Goal: Task Accomplishment & Management: Use online tool/utility

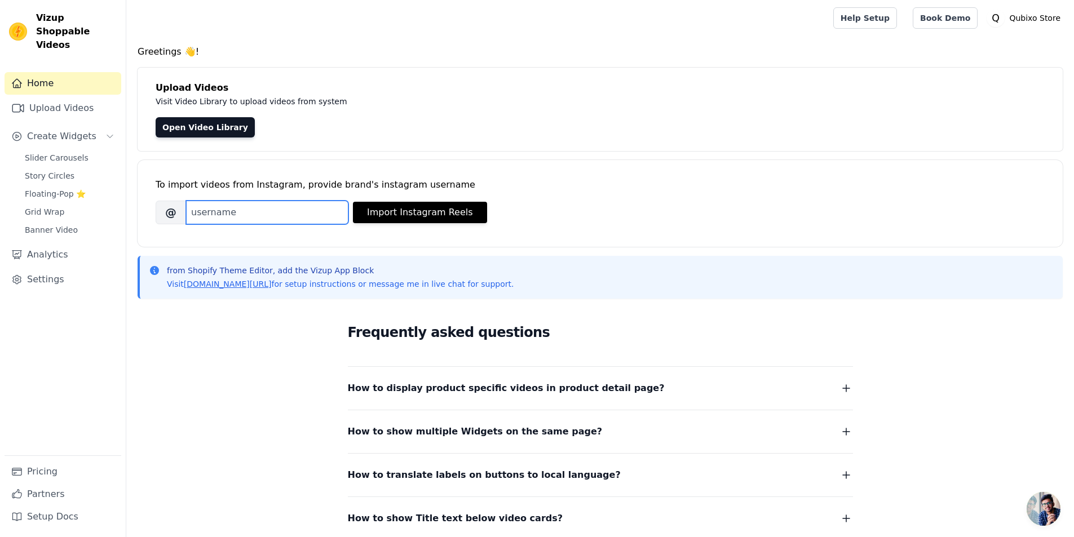
click at [306, 213] on input "Brand's Instagram Username" at bounding box center [267, 213] width 162 height 24
click at [396, 214] on button "Import Instagram Reels" at bounding box center [420, 212] width 134 height 21
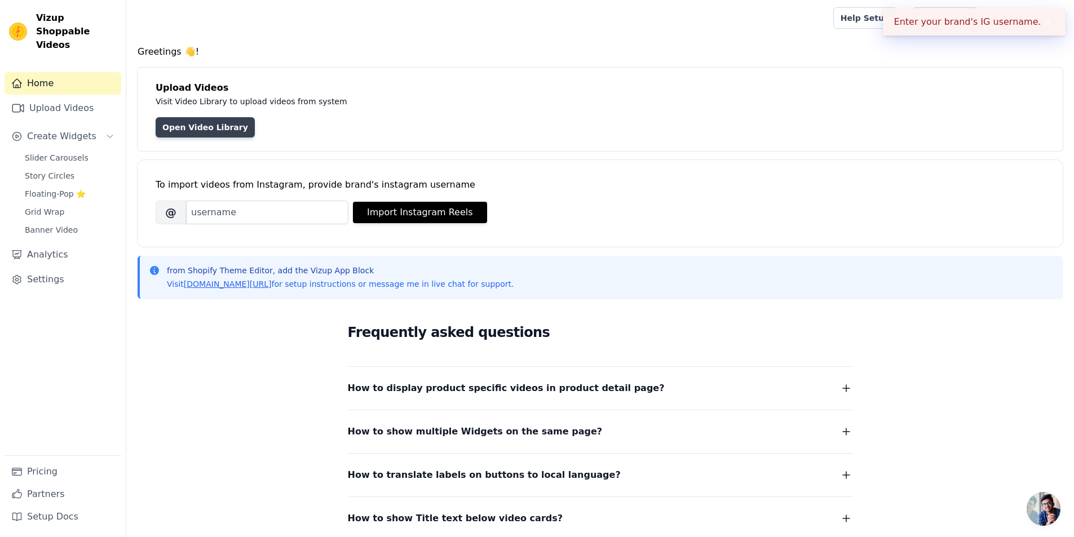
click at [222, 126] on link "Open Video Library" at bounding box center [205, 127] width 99 height 20
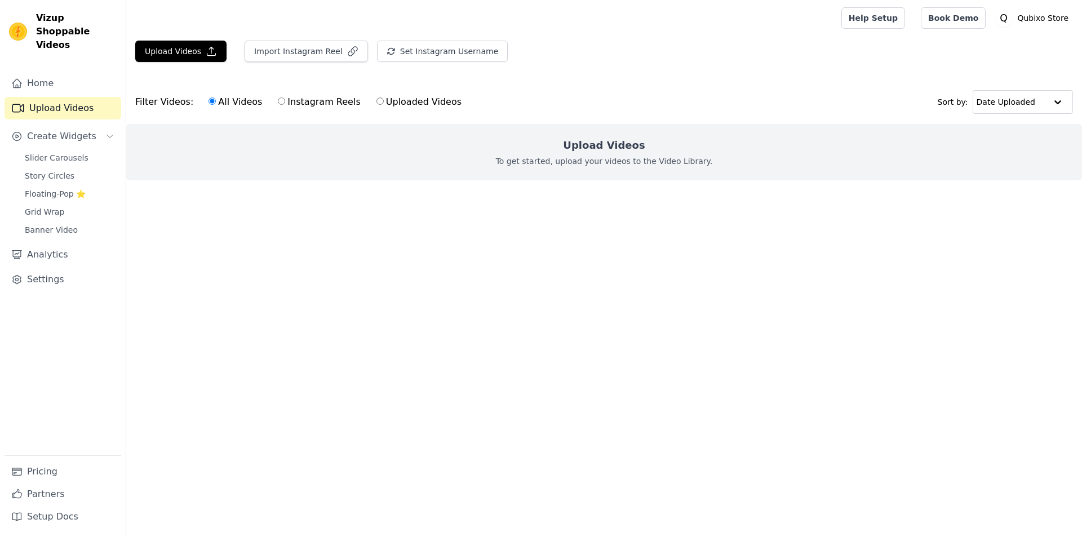
click at [278, 103] on input "Instagram Reels" at bounding box center [281, 101] width 7 height 7
radio input "true"
click at [288, 59] on button "Import Instagram Reel" at bounding box center [306, 51] width 123 height 21
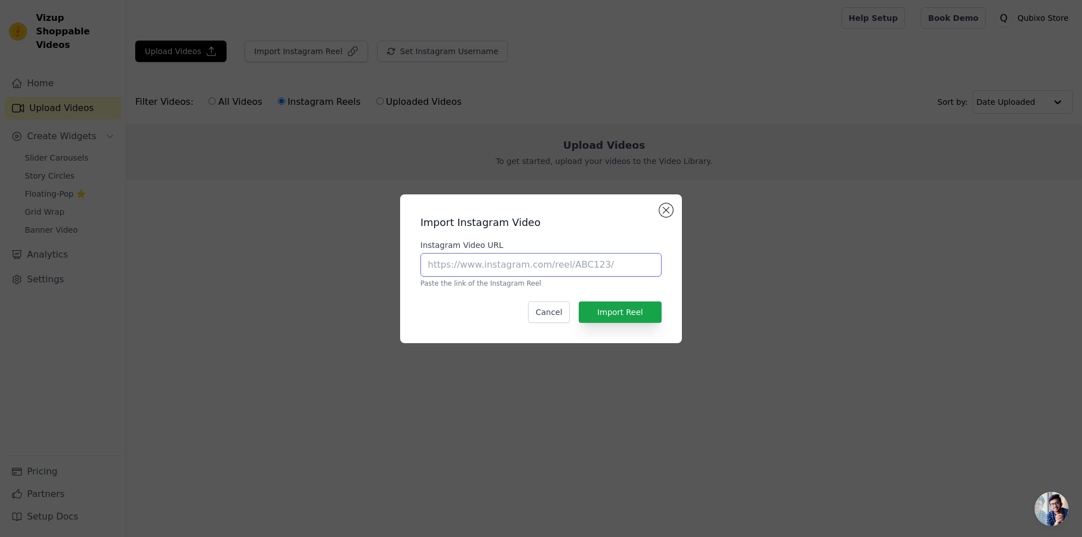
click at [530, 267] on input "Instagram Video URL" at bounding box center [541, 265] width 241 height 24
click at [552, 273] on input "Instagram Video URL" at bounding box center [541, 265] width 241 height 24
paste input "[URL][DOMAIN_NAME]"
type input "[URL][DOMAIN_NAME]"
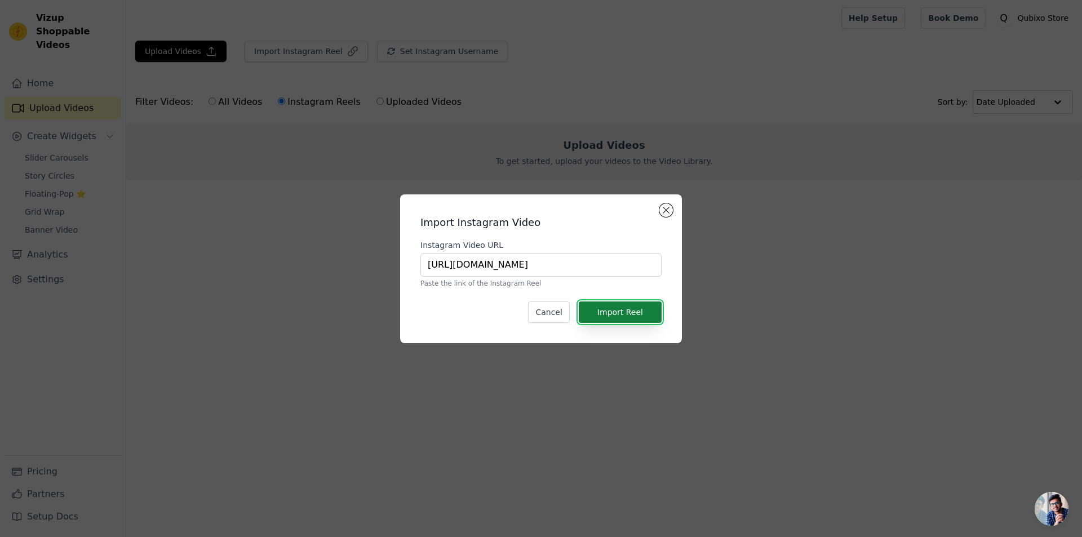
click at [630, 315] on button "Import Reel" at bounding box center [620, 312] width 83 height 21
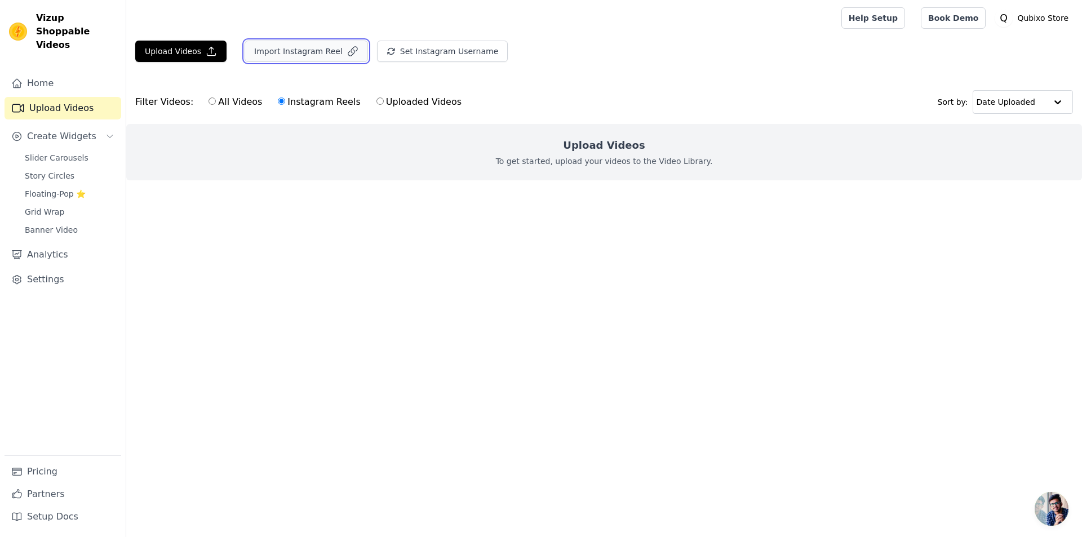
click at [295, 52] on button "Import Instagram Reel" at bounding box center [306, 51] width 123 height 21
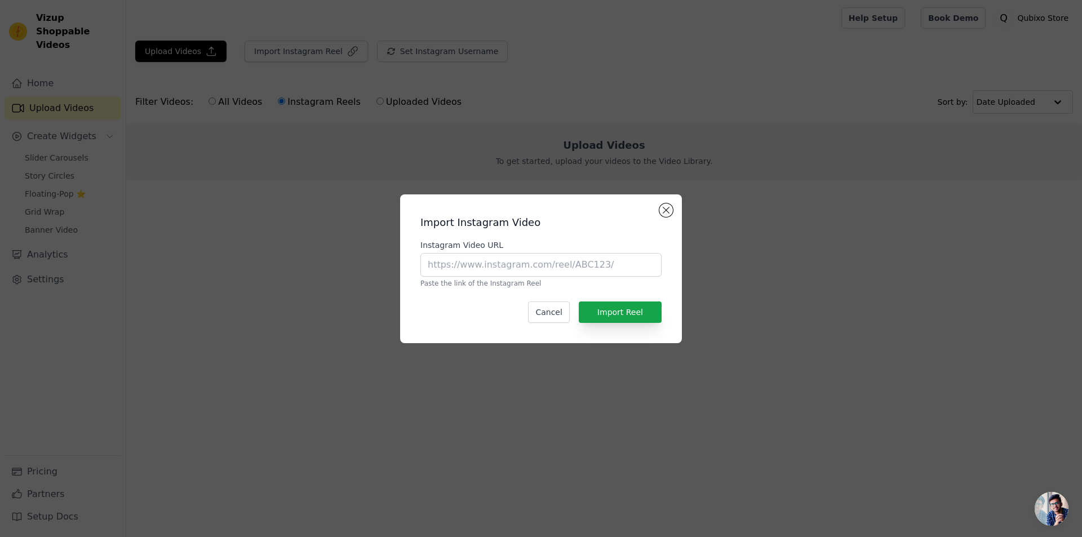
drag, startPoint x: 472, startPoint y: 246, endPoint x: 474, endPoint y: 260, distance: 14.7
click at [474, 255] on div "Instagram Video URL Paste the link of the Instagram Reel" at bounding box center [541, 264] width 241 height 48
click at [474, 261] on input "Instagram Video URL" at bounding box center [541, 265] width 241 height 24
paste input "[URL][DOMAIN_NAME]"
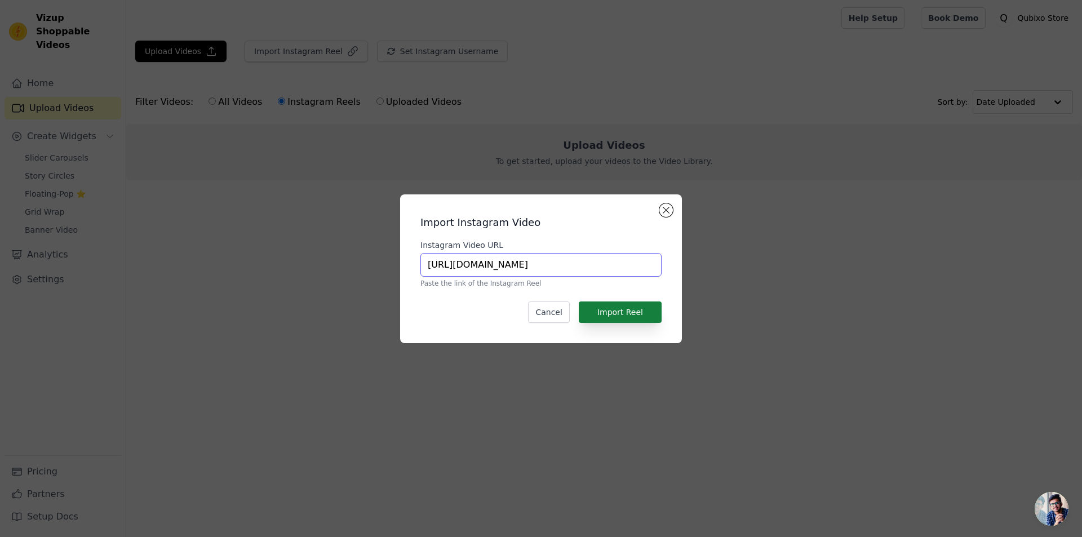
type input "[URL][DOMAIN_NAME]"
click at [622, 320] on button "Import Reel" at bounding box center [620, 312] width 83 height 21
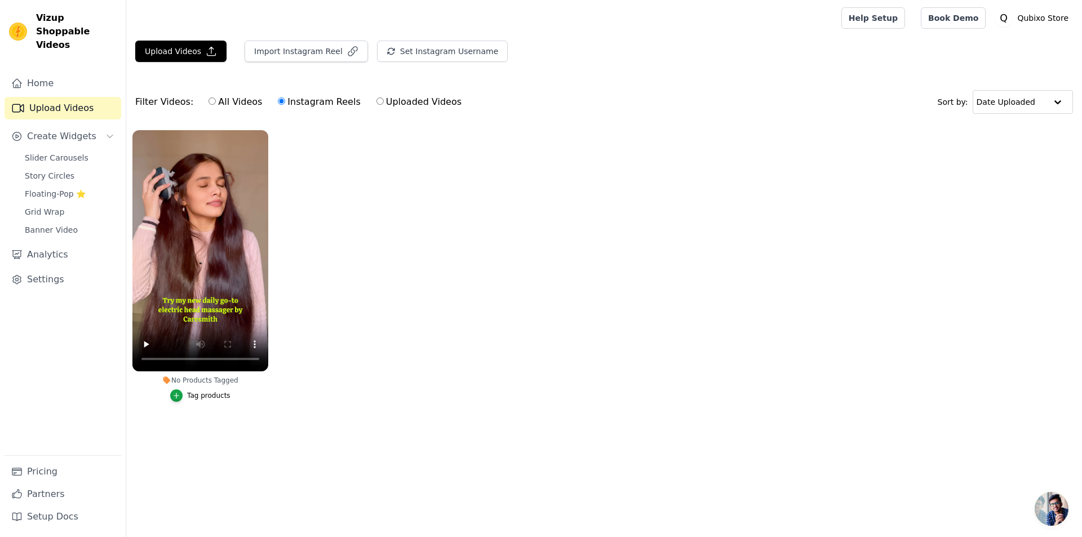
click at [194, 397] on div "Tag products" at bounding box center [208, 395] width 43 height 9
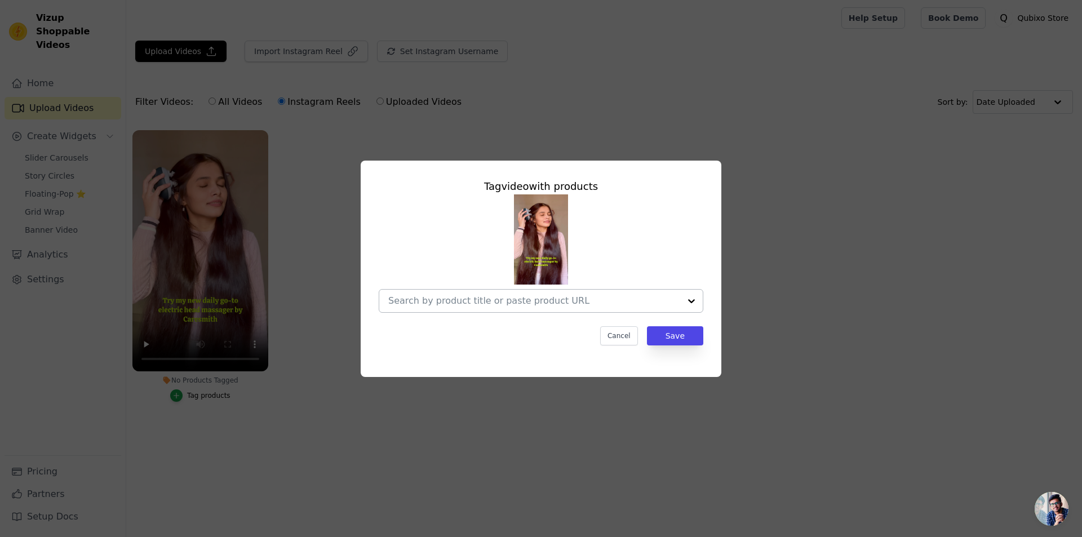
click at [573, 303] on input "No Products Tagged Tag video with products Cancel Save Tag products" at bounding box center [534, 300] width 292 height 11
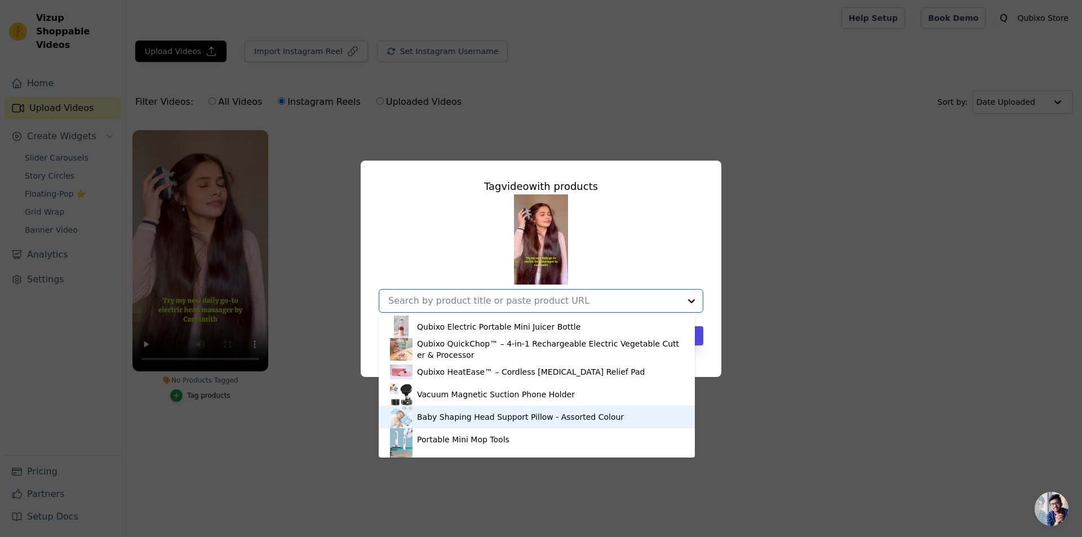
scroll to position [61, 0]
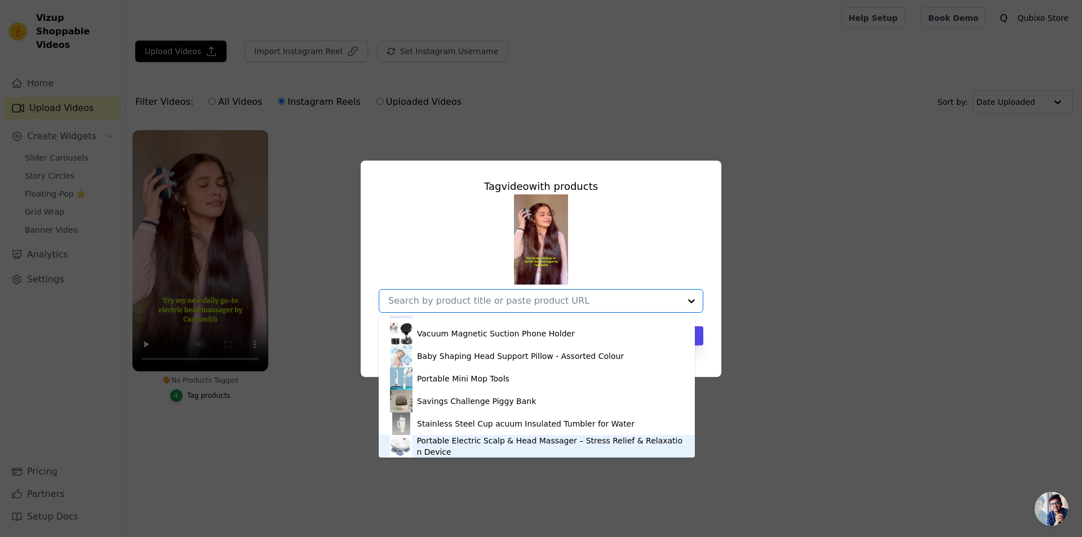
click at [542, 443] on div "Portable Electric Scalp & Head Massager – Stress Relief & Relaxation Device" at bounding box center [550, 446] width 267 height 23
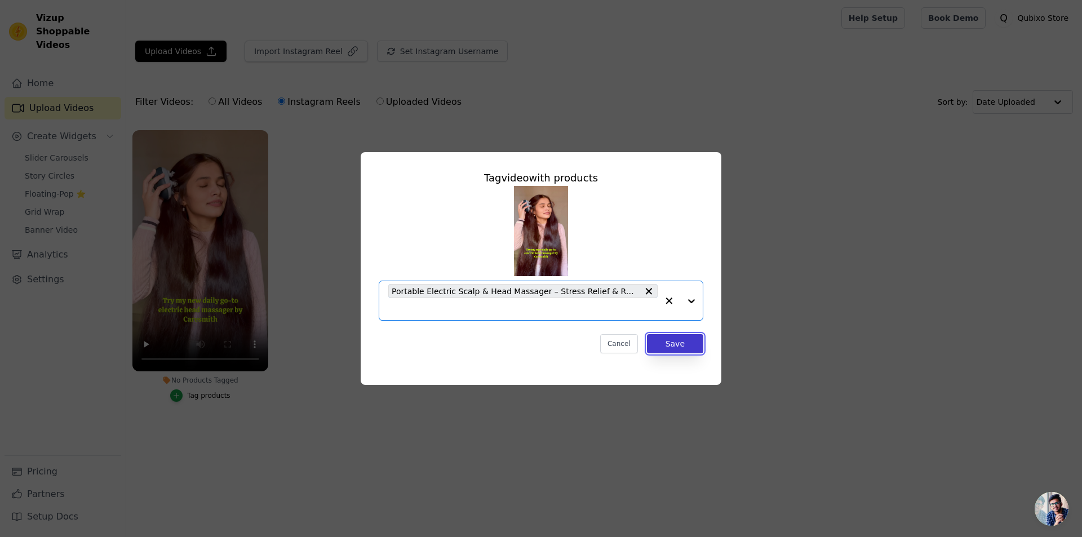
click at [679, 341] on button "Save" at bounding box center [675, 343] width 56 height 19
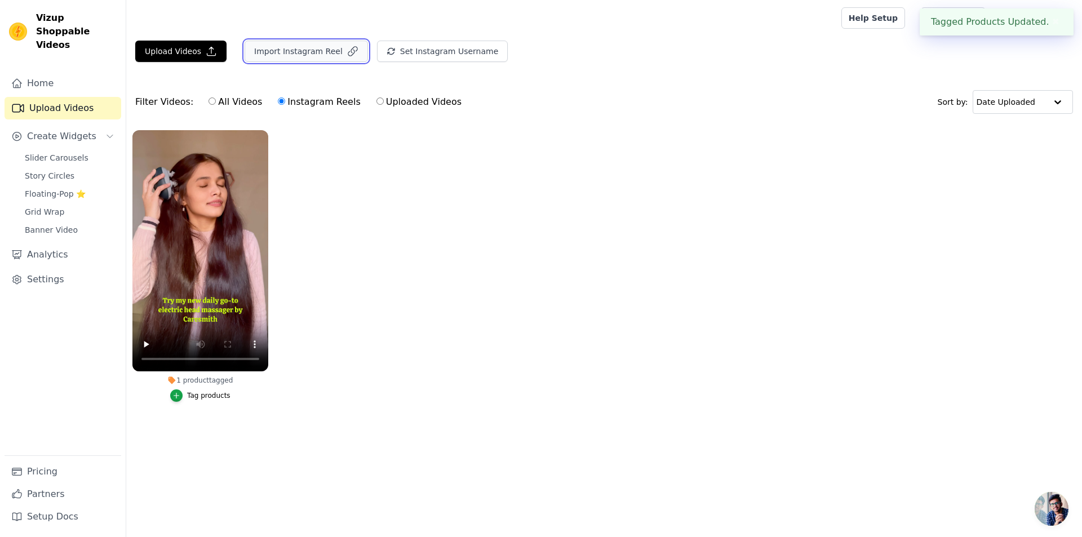
click at [302, 52] on button "Import Instagram Reel" at bounding box center [306, 51] width 123 height 21
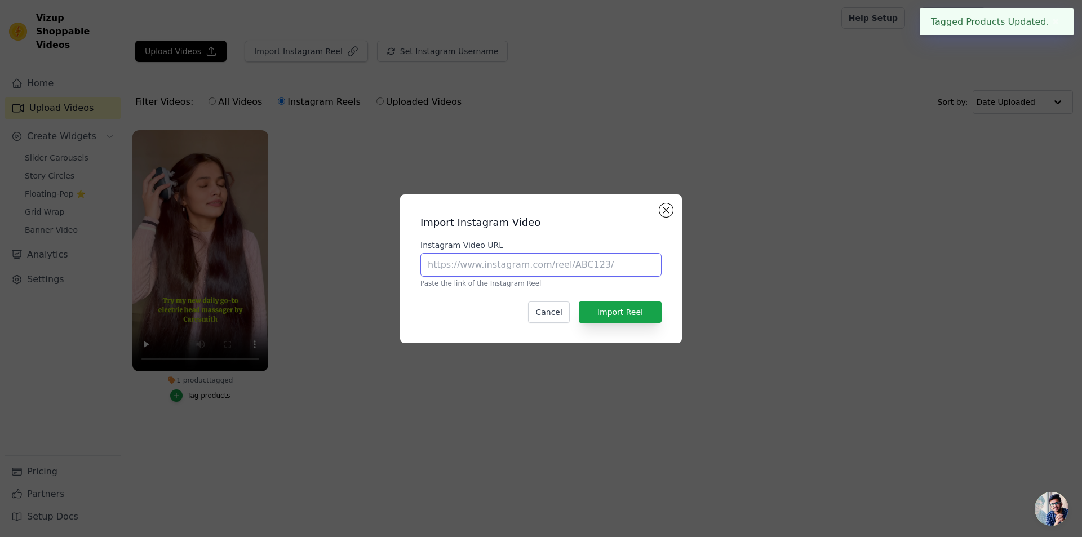
click at [576, 267] on input "Instagram Video URL" at bounding box center [541, 265] width 241 height 24
click at [449, 260] on input "Instagram Video URL" at bounding box center [541, 265] width 241 height 24
paste input "[URL][DOMAIN_NAME]"
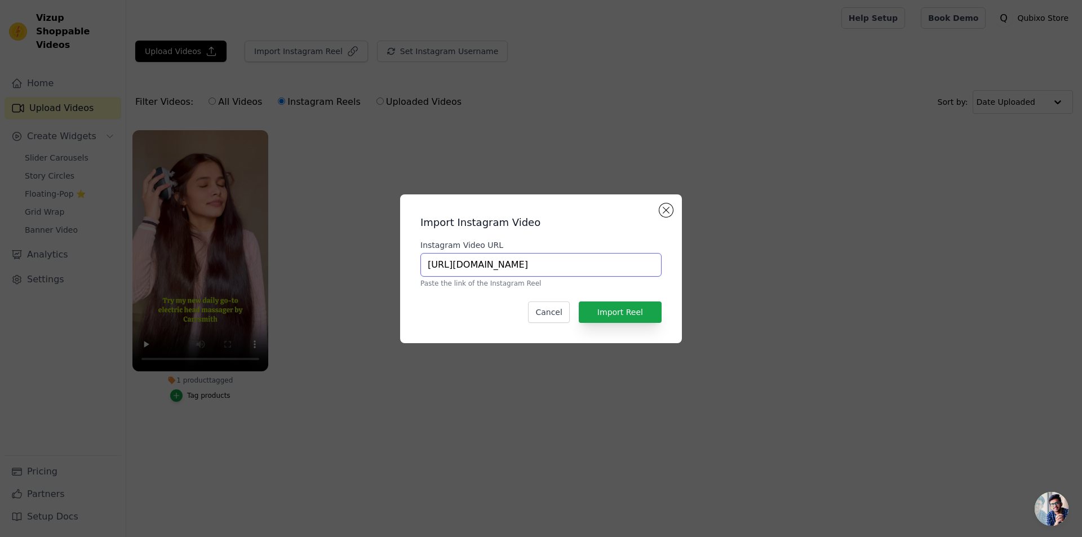
scroll to position [0, 73]
type input "[URL][DOMAIN_NAME]"
click at [614, 318] on button "Import Reel" at bounding box center [620, 312] width 83 height 21
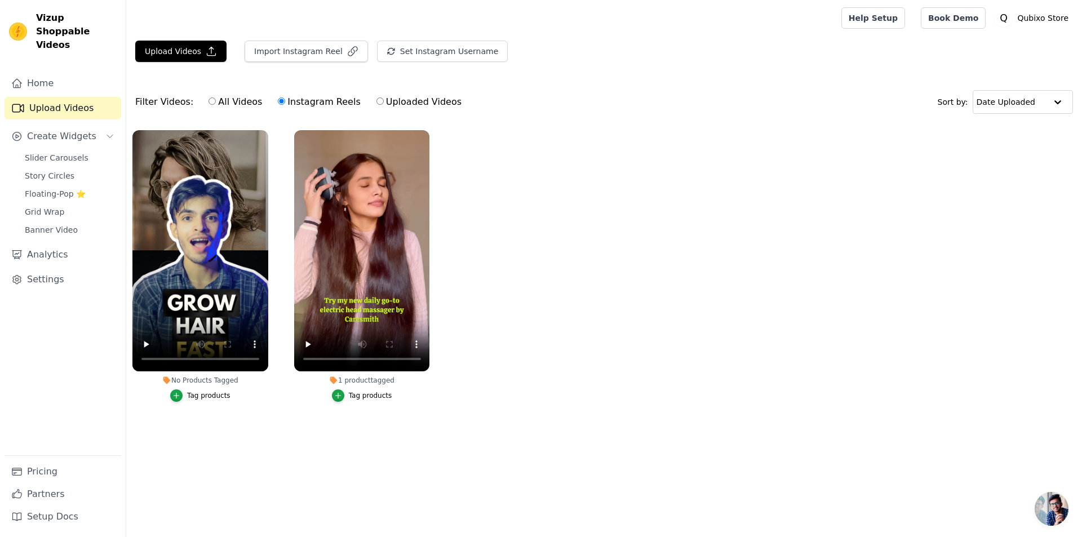
click at [231, 397] on div "Tag products" at bounding box center [200, 396] width 136 height 12
click at [224, 397] on div "Tag products" at bounding box center [208, 395] width 43 height 9
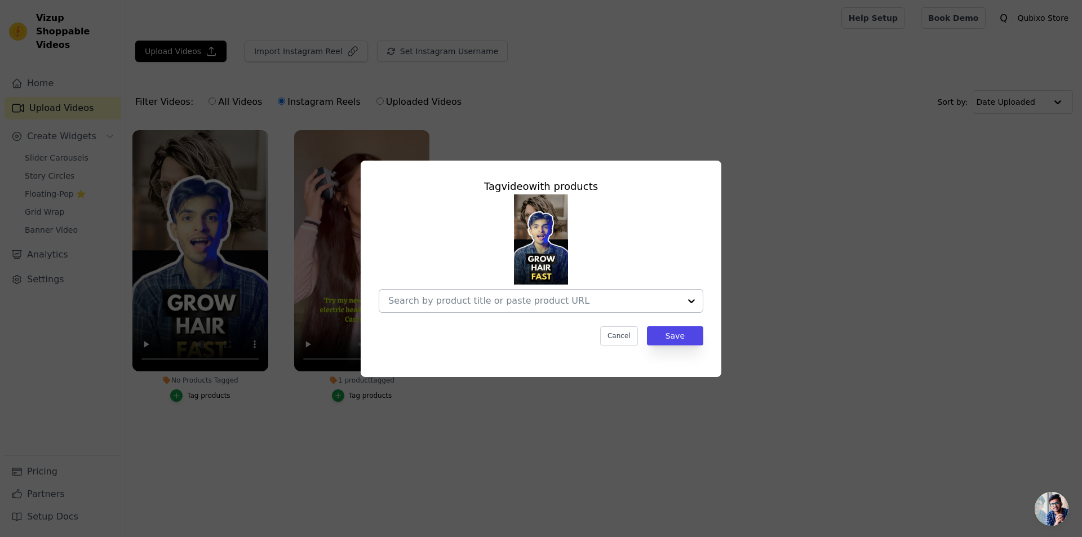
click at [554, 299] on input "No Products Tagged Tag video with products Cancel Save Tag products" at bounding box center [534, 300] width 292 height 11
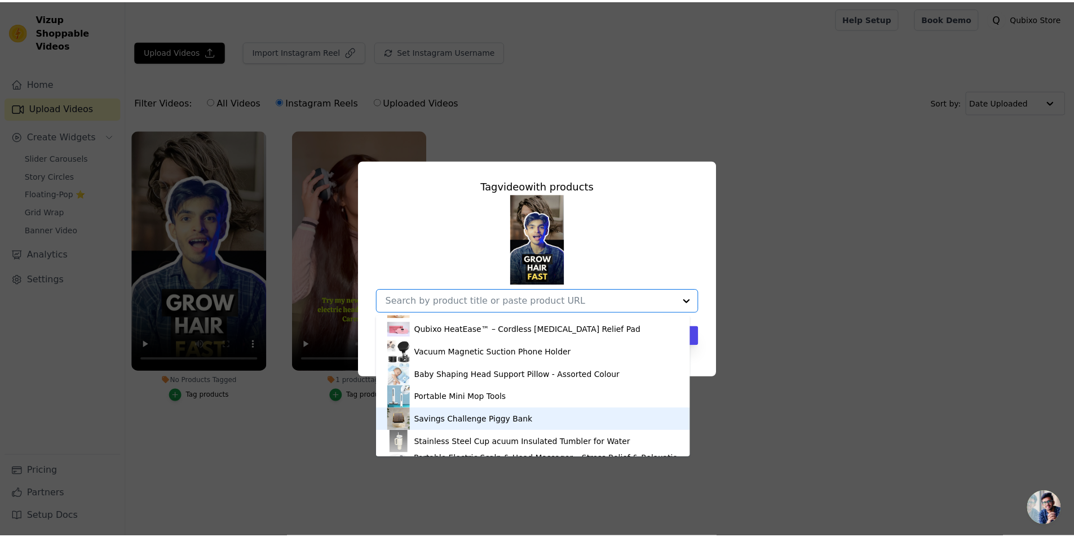
scroll to position [61, 0]
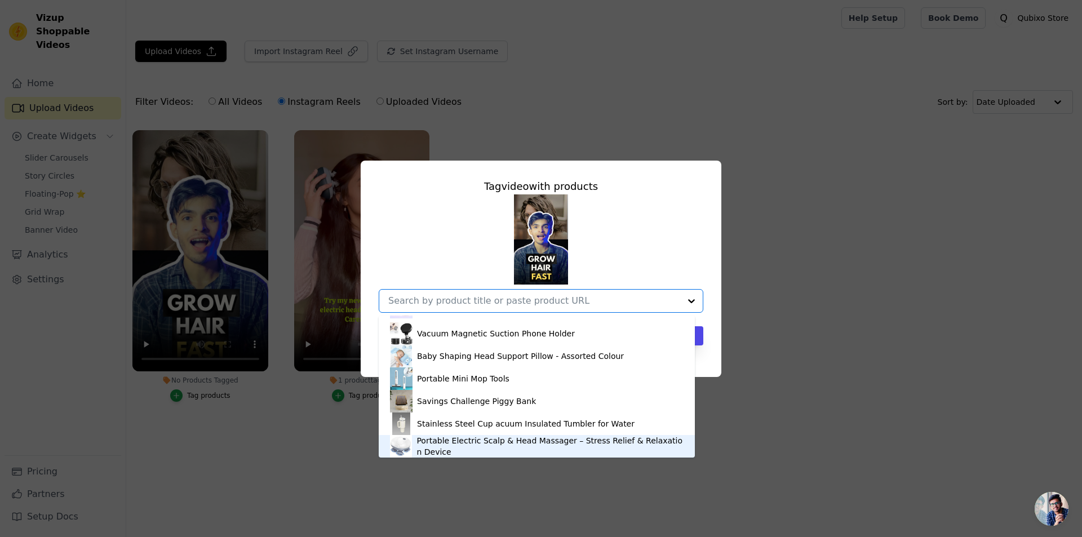
click at [497, 451] on div "Portable Electric Scalp & Head Massager – Stress Relief & Relaxation Device" at bounding box center [550, 446] width 267 height 23
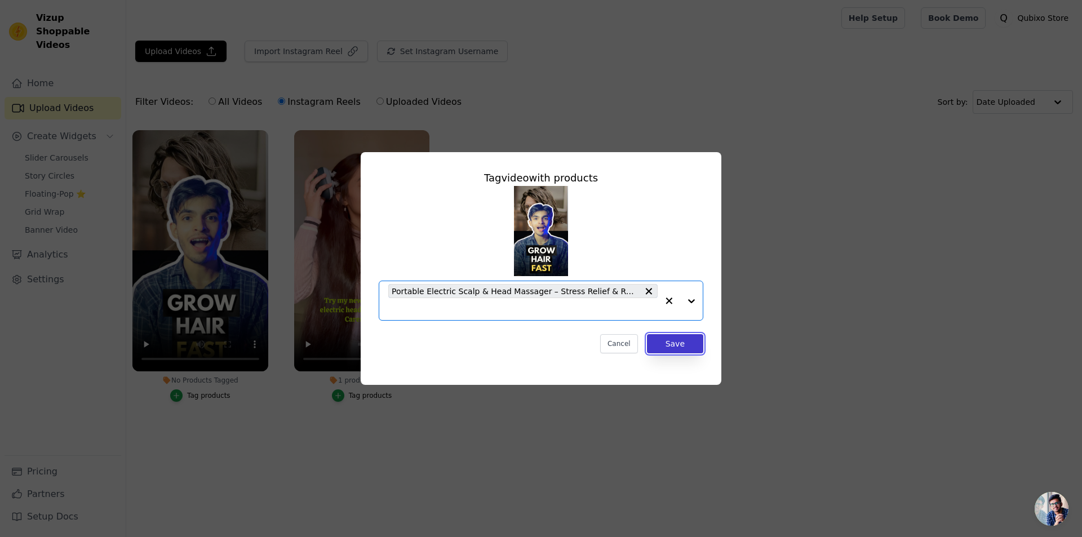
click at [680, 343] on button "Save" at bounding box center [675, 343] width 56 height 19
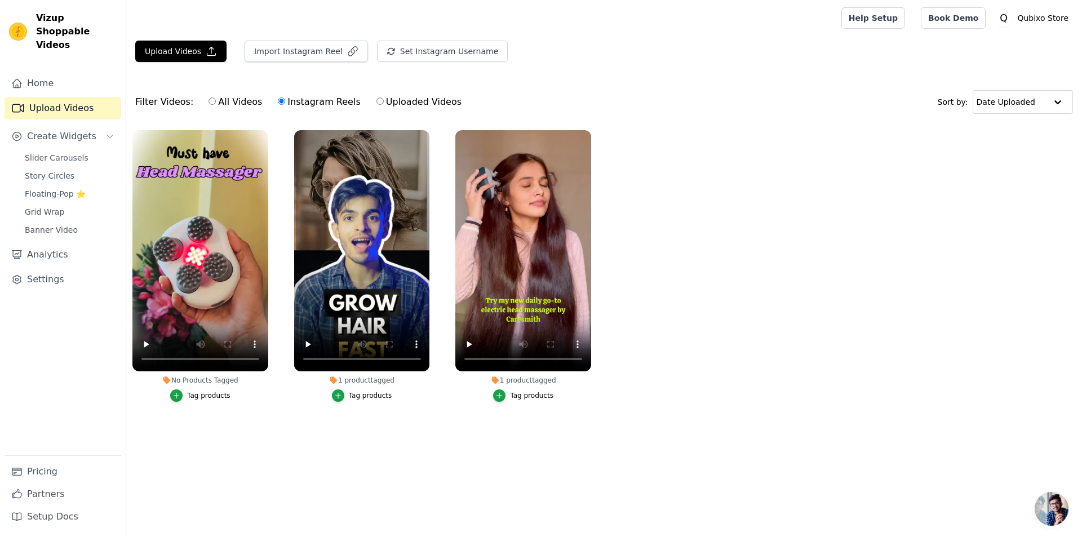
click at [1049, 499] on span "Open chat" at bounding box center [1052, 509] width 34 height 34
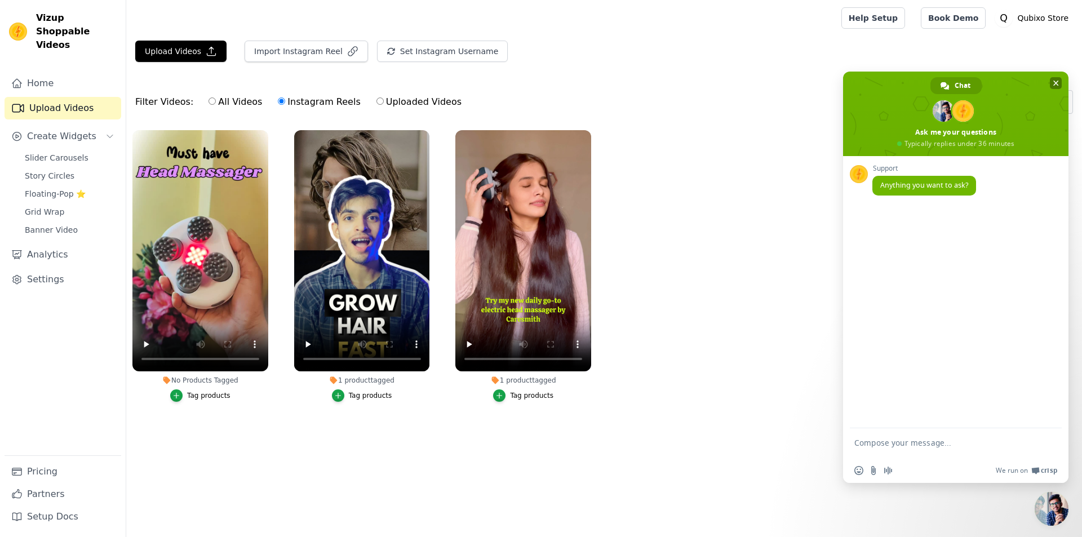
click at [1055, 82] on span "Close chat" at bounding box center [1057, 84] width 6 height 6
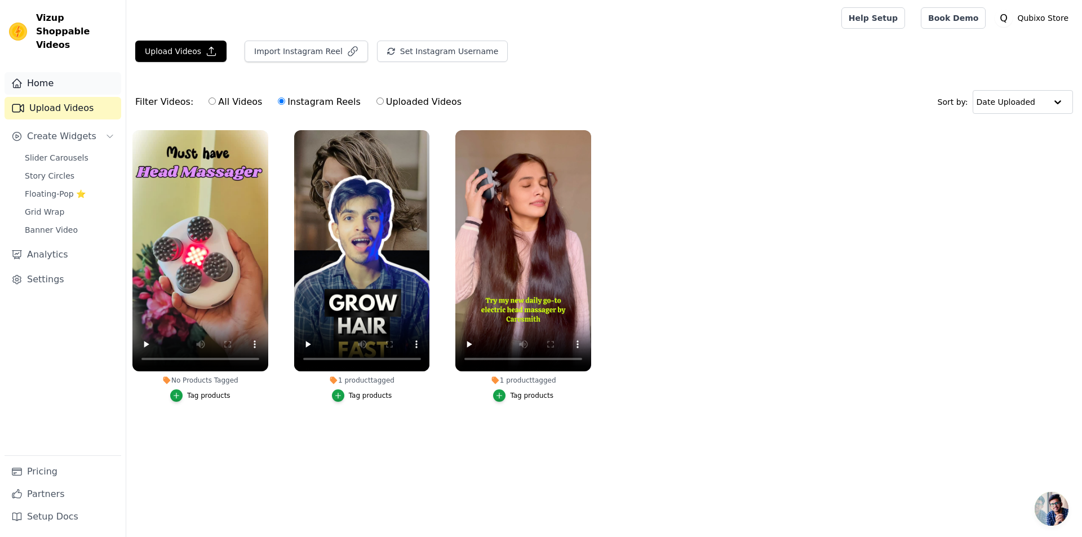
click at [68, 72] on link "Home" at bounding box center [63, 83] width 117 height 23
click at [61, 269] on link "Settings" at bounding box center [63, 279] width 117 height 23
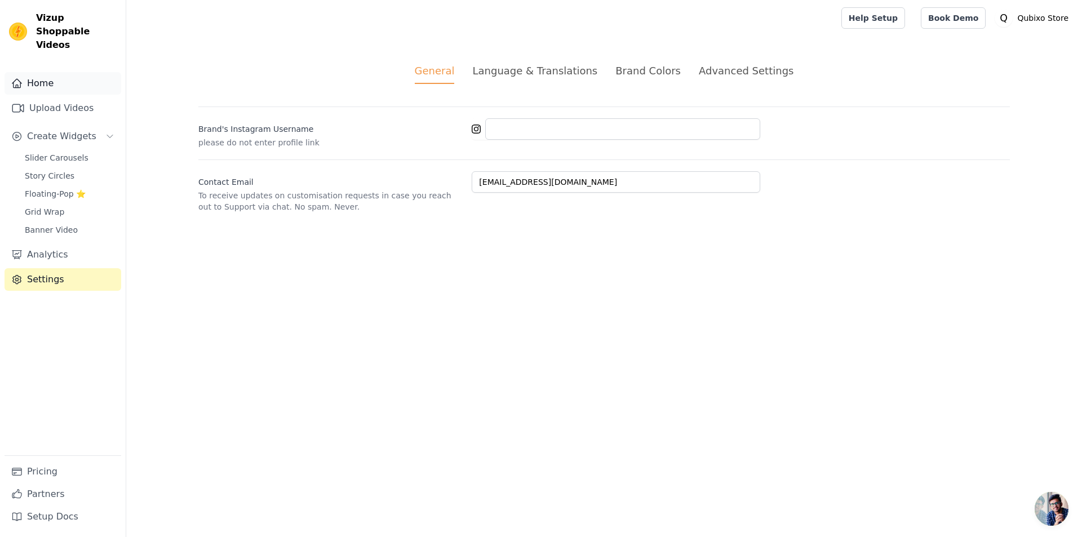
click at [23, 72] on link "Home" at bounding box center [63, 83] width 117 height 23
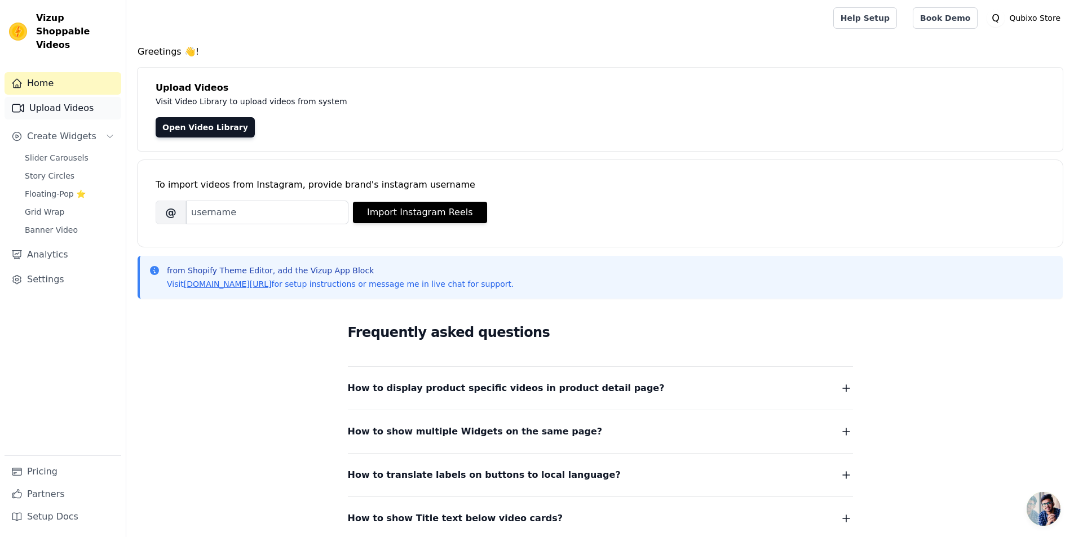
click at [33, 97] on link "Upload Videos" at bounding box center [63, 108] width 117 height 23
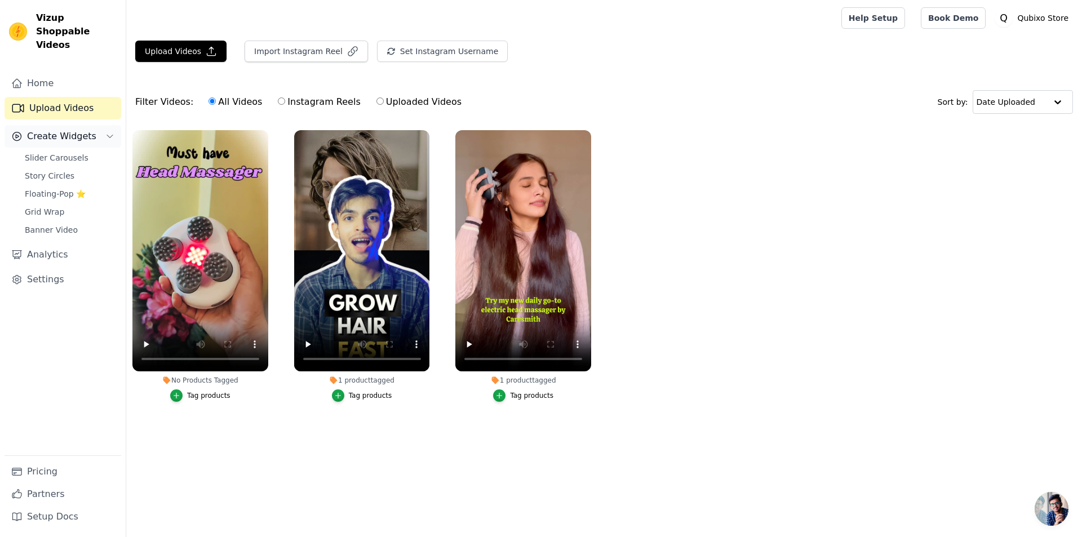
click at [41, 130] on span "Create Widgets" at bounding box center [61, 137] width 69 height 14
click at [41, 150] on link "Slider Carousels" at bounding box center [69, 158] width 103 height 16
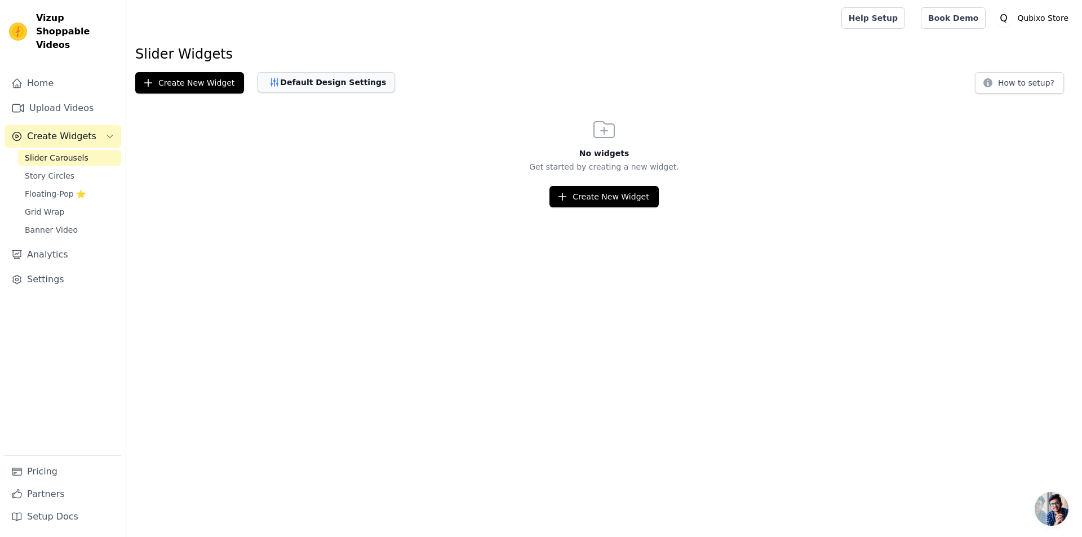
click at [280, 87] on button "Default Design Settings" at bounding box center [327, 82] width 138 height 20
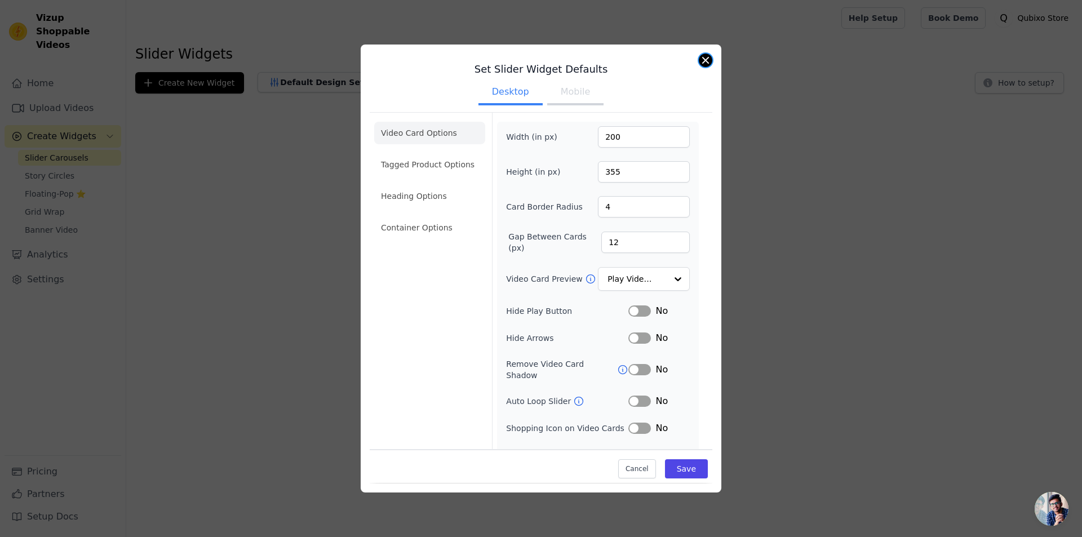
click at [709, 55] on button "Close modal" at bounding box center [706, 61] width 14 height 14
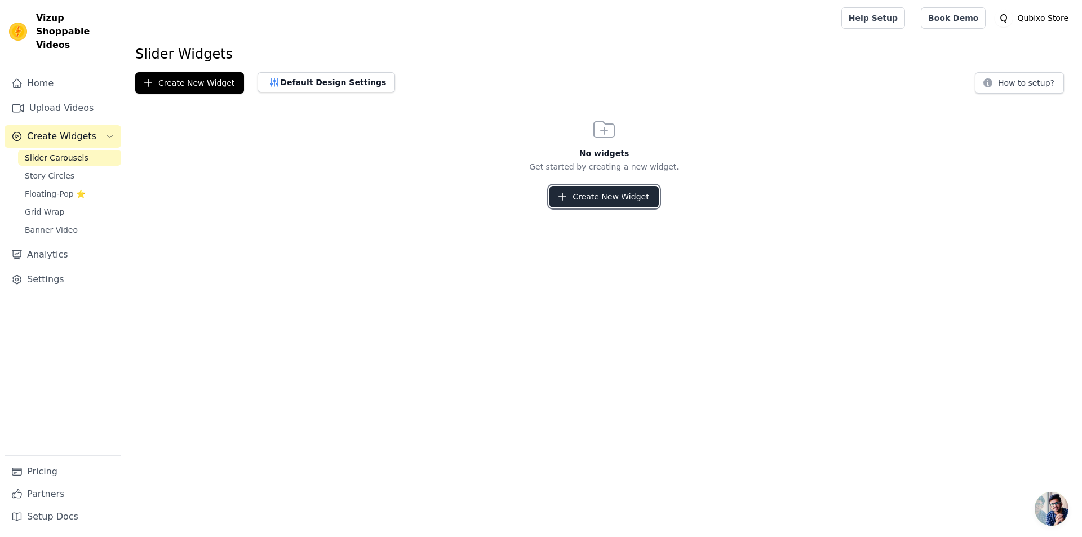
click at [600, 197] on button "Create New Widget" at bounding box center [604, 196] width 109 height 21
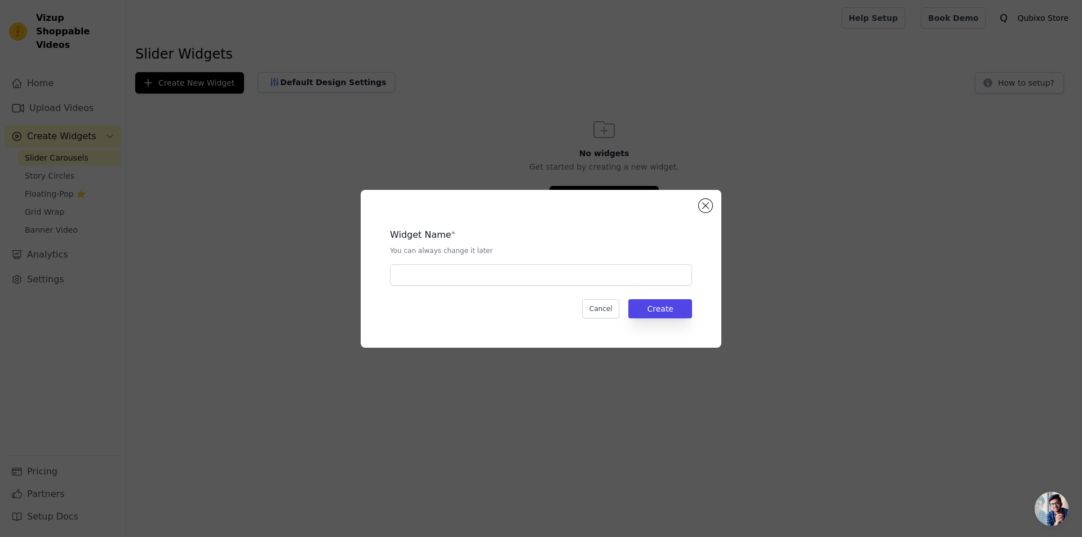
click at [71, 156] on div "Widget Name * You can always change it later Cancel Create" at bounding box center [541, 268] width 1082 height 537
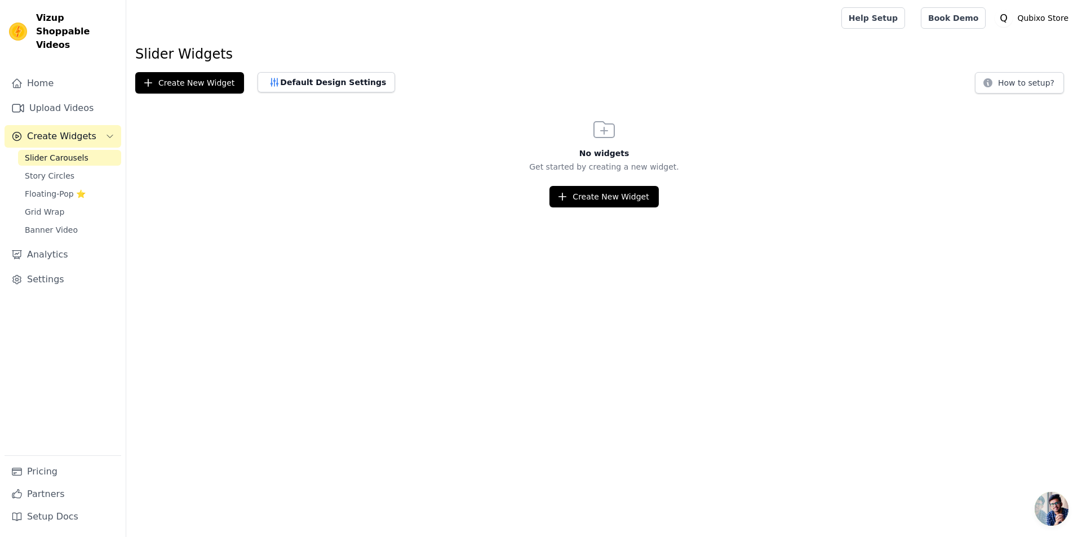
click at [71, 168] on link "Story Circles" at bounding box center [69, 176] width 103 height 16
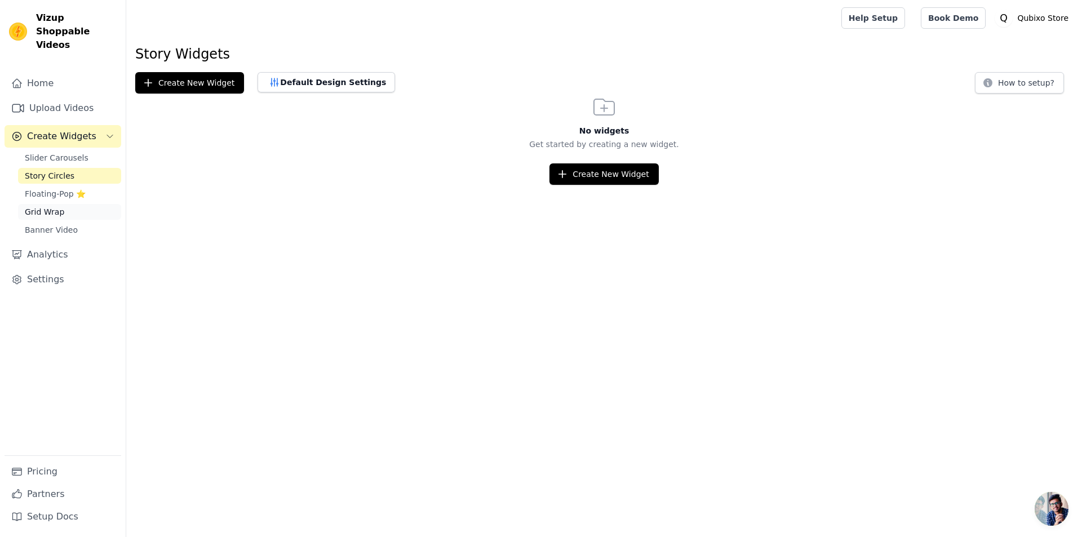
click at [52, 204] on link "Grid Wrap" at bounding box center [69, 212] width 103 height 16
click at [56, 224] on span "Banner Video" at bounding box center [51, 229] width 53 height 11
click at [58, 224] on span "Banner Video" at bounding box center [51, 229] width 53 height 11
click at [66, 204] on link "Grid Wrap" at bounding box center [69, 212] width 103 height 16
click at [73, 152] on span "Slider Carousels" at bounding box center [57, 157] width 64 height 11
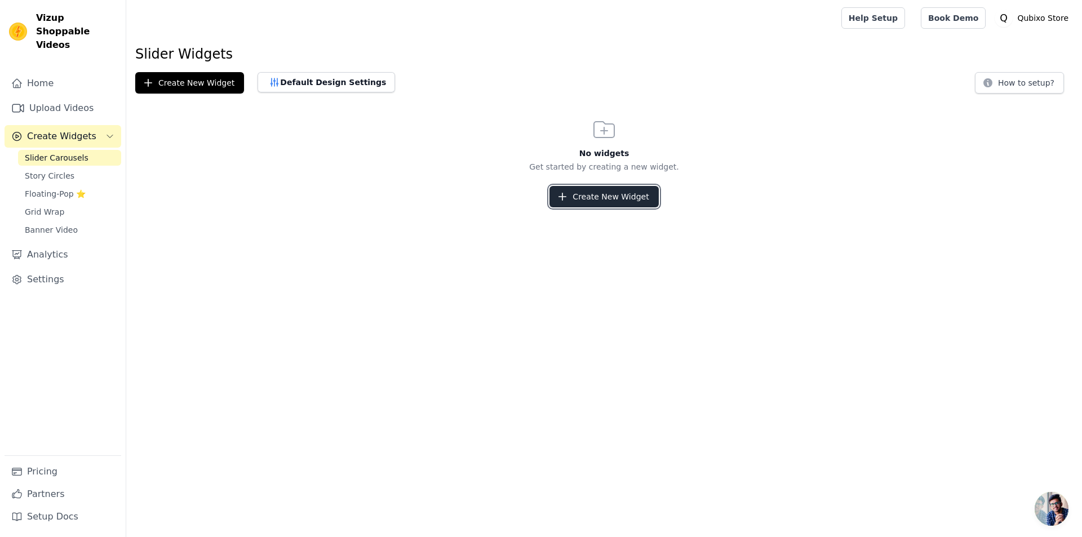
click at [628, 198] on button "Create New Widget" at bounding box center [604, 196] width 109 height 21
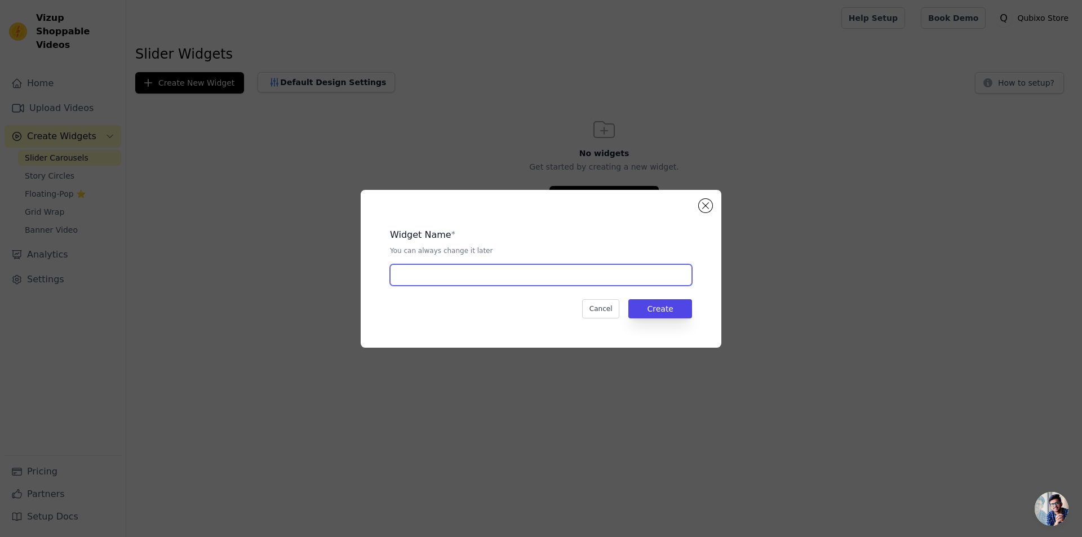
click at [492, 282] on input "text" at bounding box center [541, 274] width 302 height 21
type input "Slide"
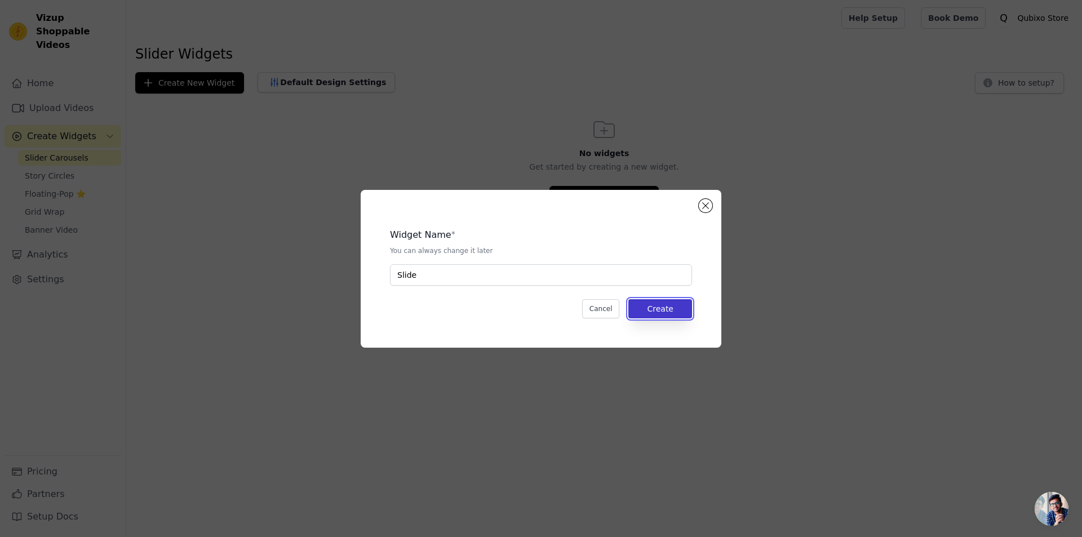
click at [686, 311] on button "Create" at bounding box center [661, 308] width 64 height 19
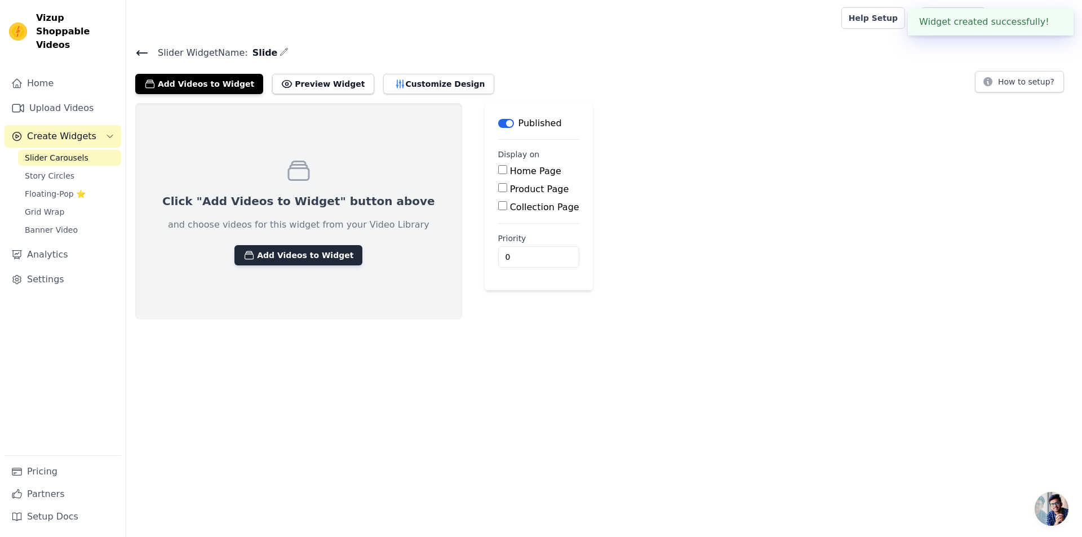
click at [306, 263] on button "Add Videos to Widget" at bounding box center [299, 255] width 128 height 20
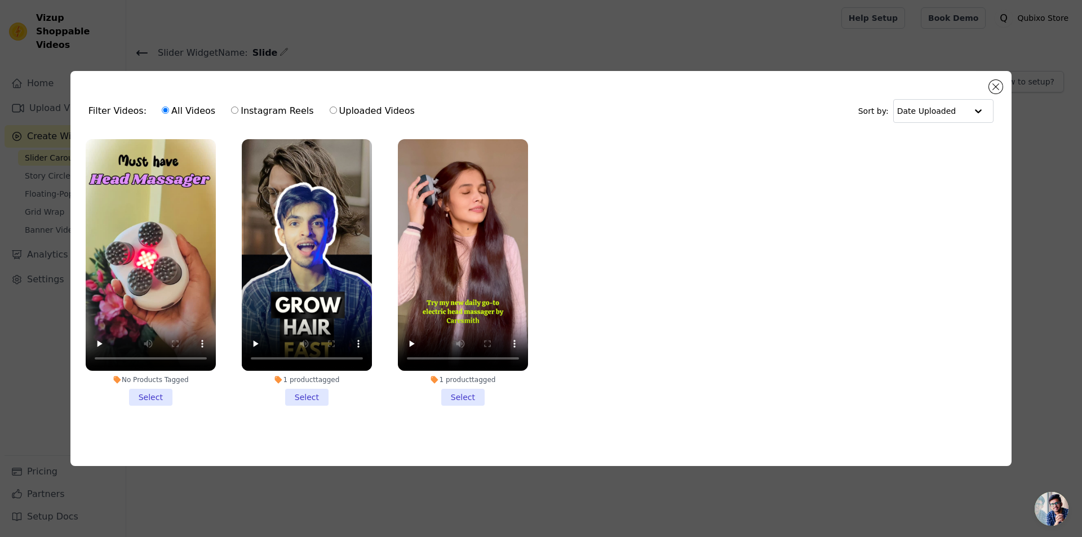
click at [160, 392] on li "No Products Tagged Select" at bounding box center [151, 272] width 130 height 267
click at [0, 0] on input "No Products Tagged Select" at bounding box center [0, 0] width 0 height 0
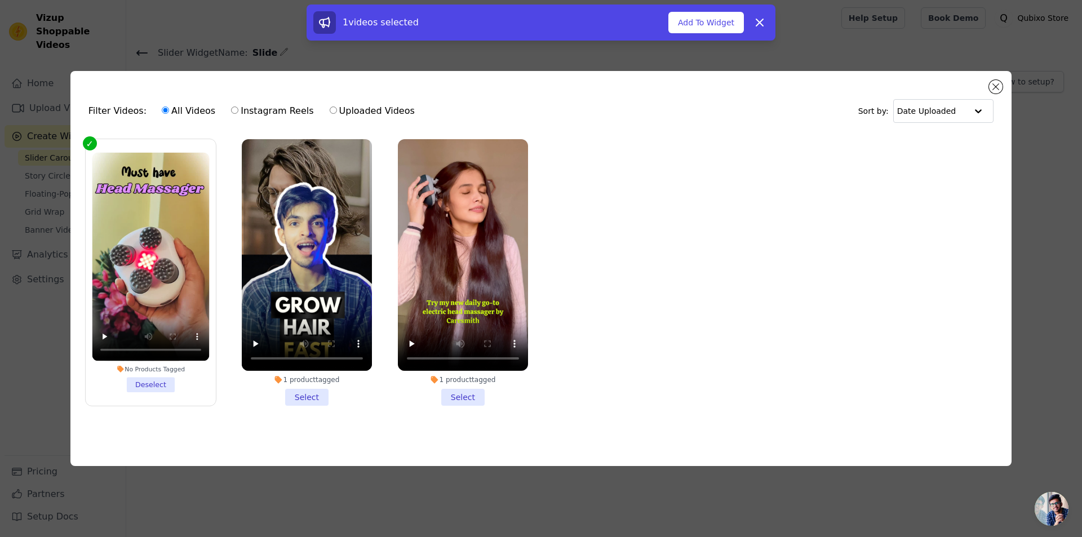
click at [290, 397] on li "1 product tagged Select" at bounding box center [307, 272] width 130 height 267
click at [0, 0] on input "1 product tagged Select" at bounding box center [0, 0] width 0 height 0
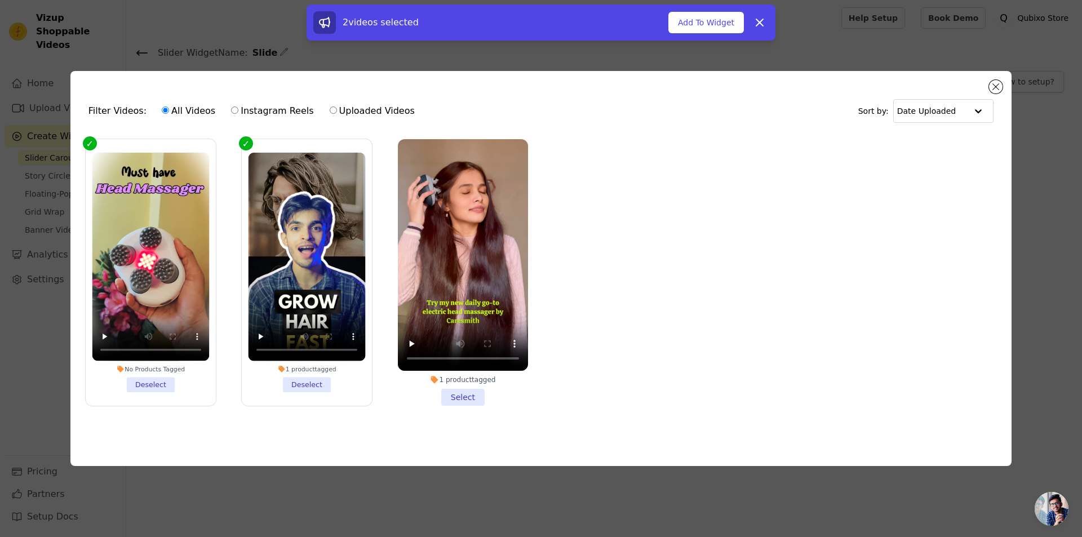
click at [448, 391] on li "1 product tagged Select" at bounding box center [463, 272] width 130 height 267
click at [0, 0] on input "1 product tagged Select" at bounding box center [0, 0] width 0 height 0
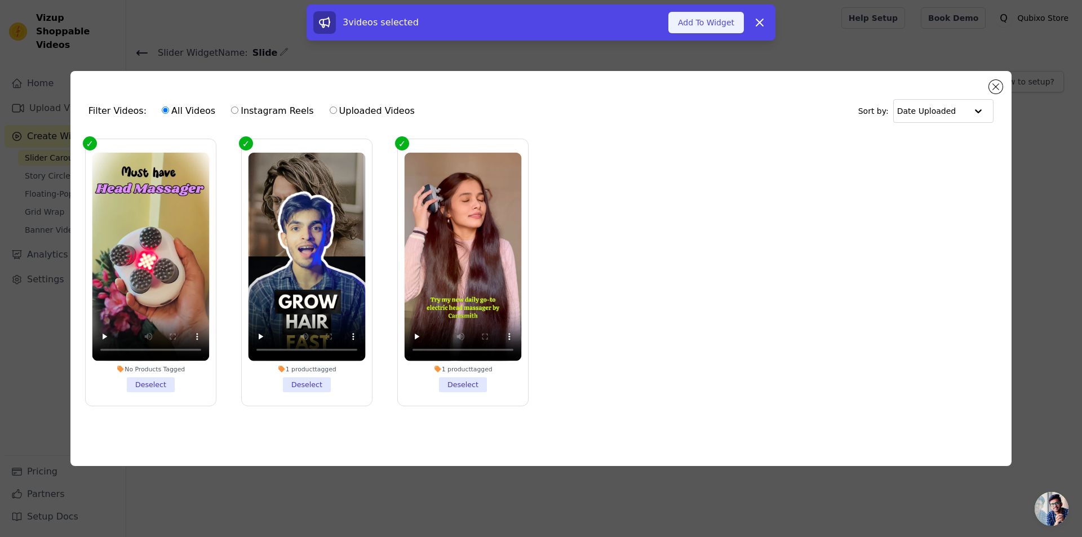
click at [713, 29] on button "Add To Widget" at bounding box center [707, 22] width 76 height 21
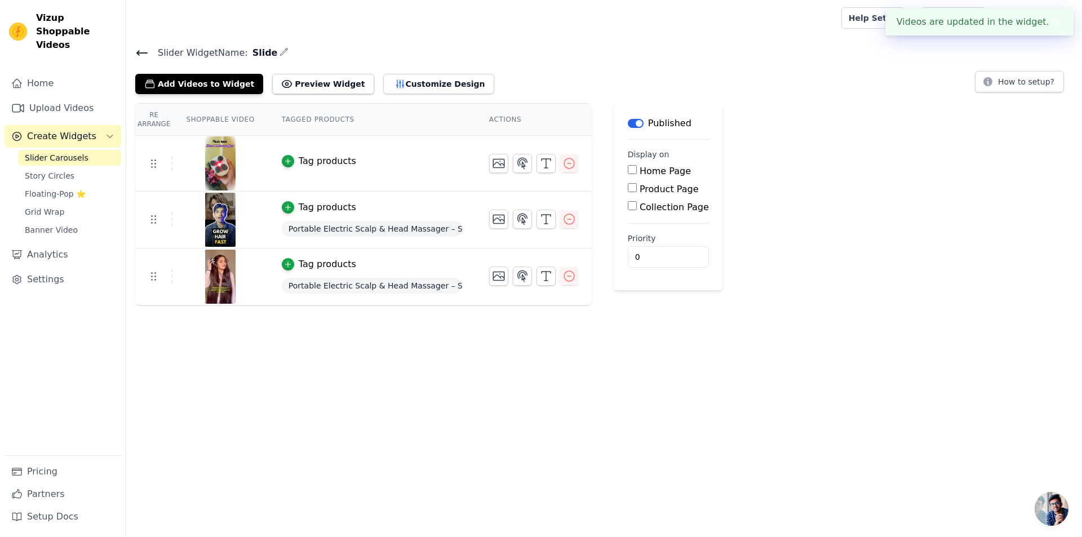
click at [631, 193] on div "Product Page" at bounding box center [668, 190] width 81 height 14
click at [629, 191] on div "Product Page" at bounding box center [668, 190] width 81 height 14
click at [628, 189] on input "Product Page" at bounding box center [632, 187] width 9 height 9
checkbox input "true"
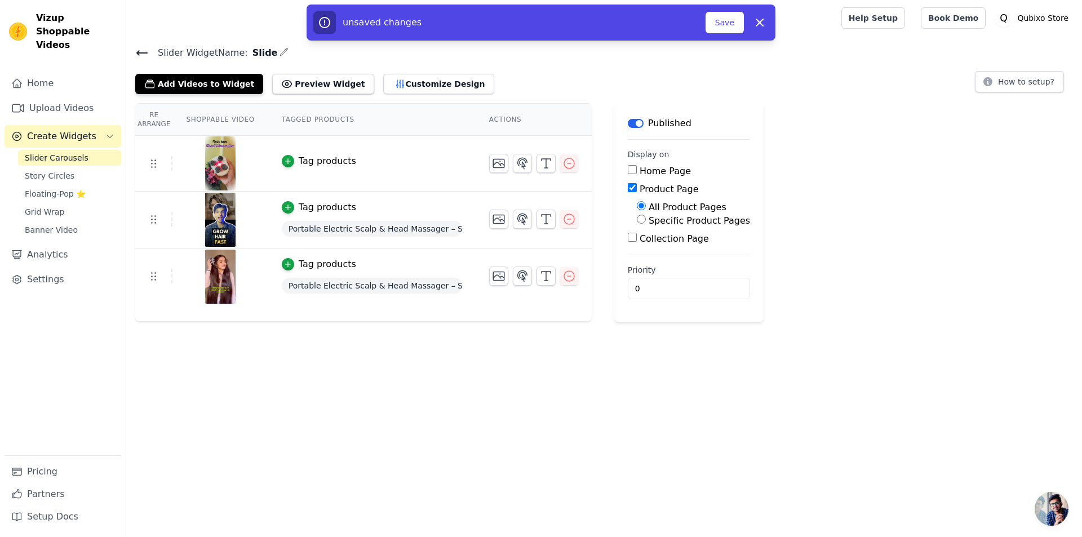
click at [649, 222] on label "Specific Product Pages" at bounding box center [699, 220] width 101 height 11
click at [643, 222] on input "Specific Product Pages" at bounding box center [641, 219] width 9 height 9
radio input "true"
click at [659, 253] on button "Select Products" at bounding box center [675, 246] width 76 height 19
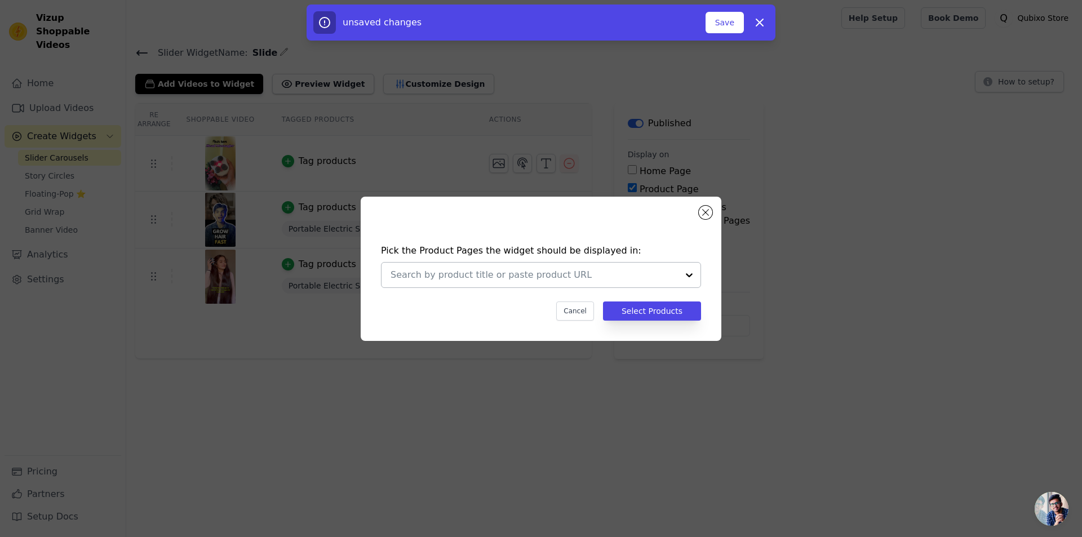
click at [531, 277] on input "text" at bounding box center [535, 275] width 288 height 14
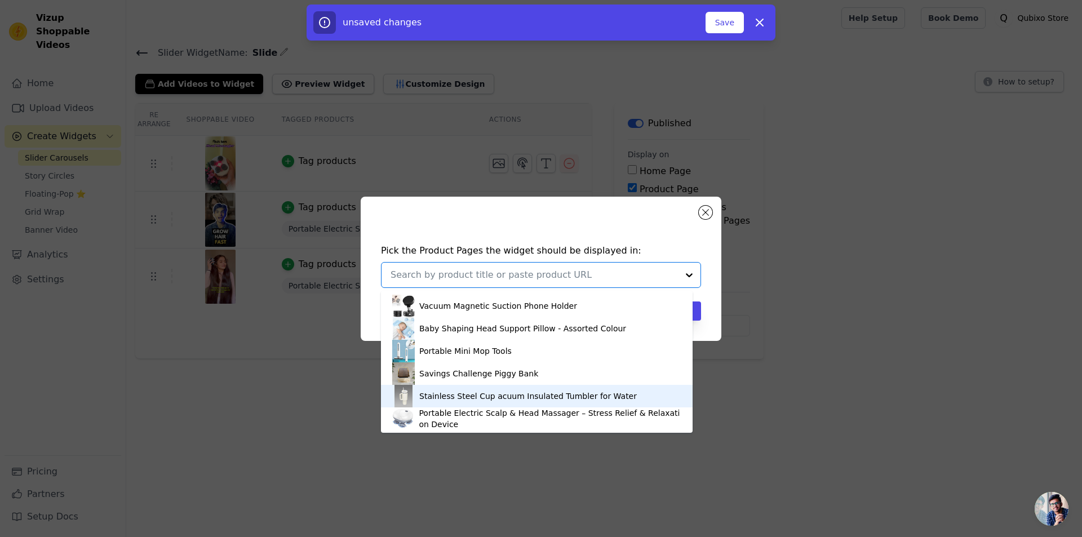
scroll to position [64, 0]
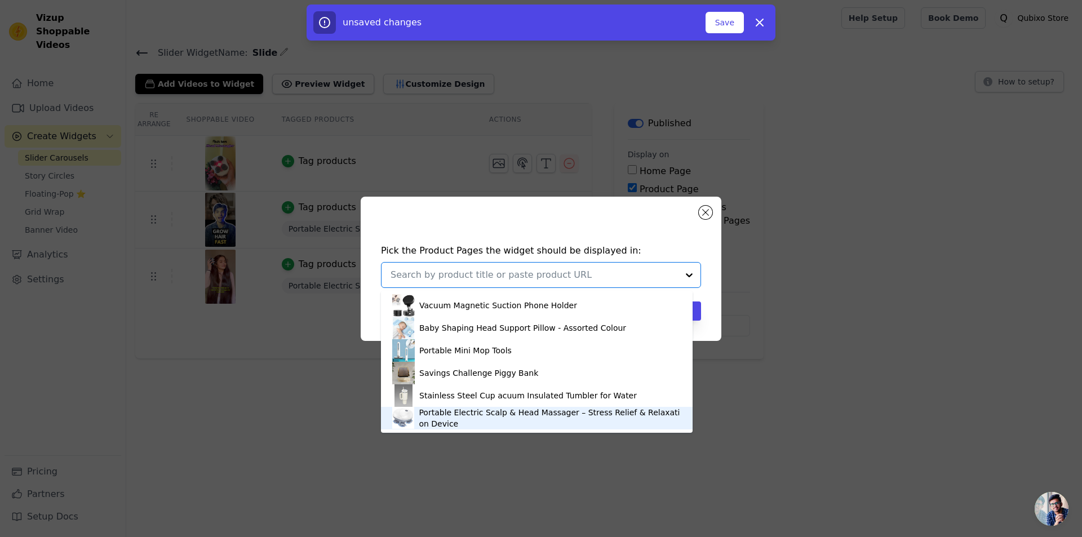
click at [486, 419] on div "Portable Electric Scalp & Head Massager – Stress Relief & Relaxation Device" at bounding box center [550, 418] width 263 height 23
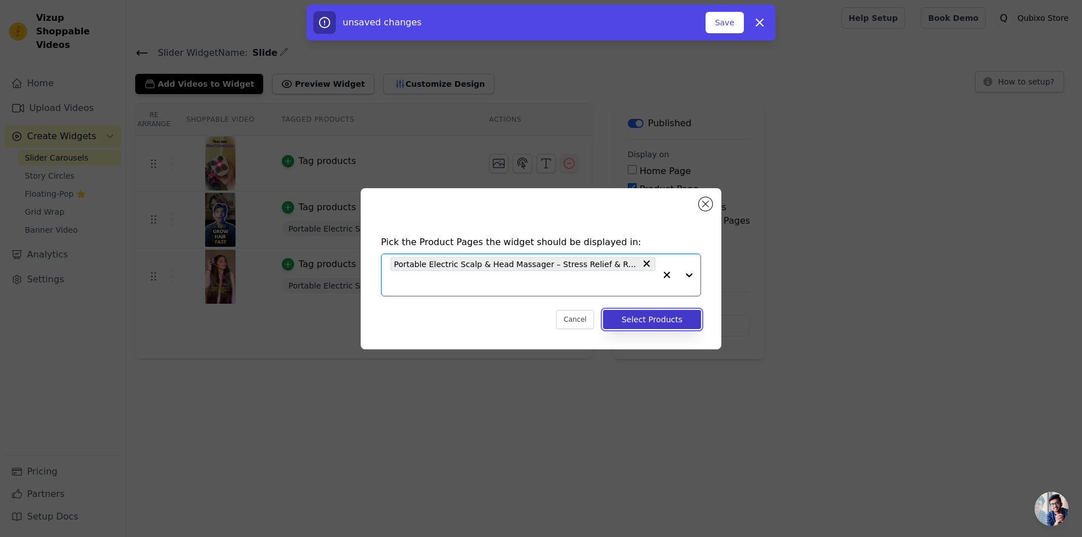
click at [649, 311] on button "Select Products" at bounding box center [652, 319] width 98 height 19
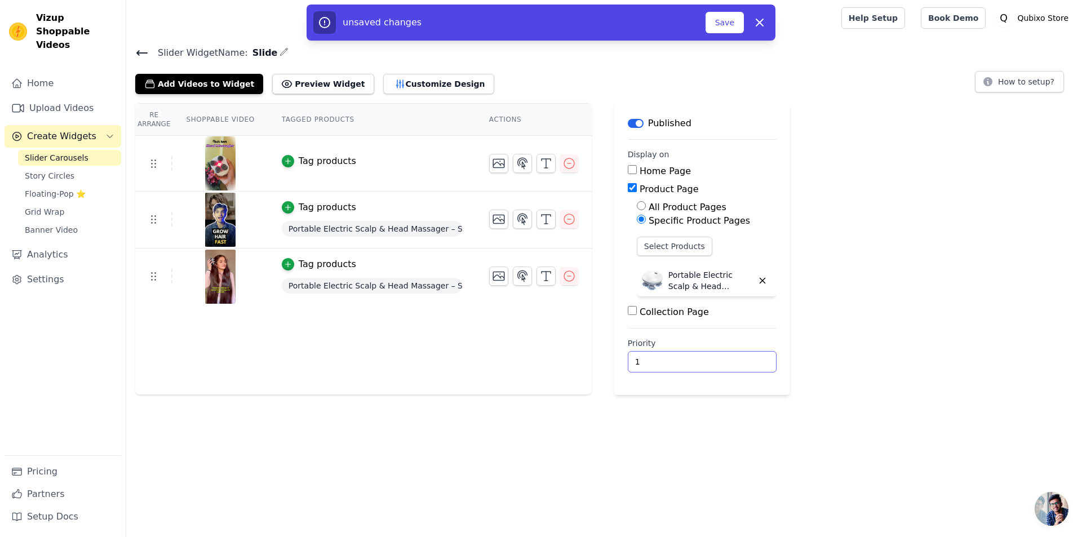
click at [741, 360] on input "1" at bounding box center [702, 361] width 149 height 21
type input "0"
click at [742, 365] on input "0" at bounding box center [702, 361] width 149 height 21
click at [827, 343] on div "Re Arrange Shoppable Video Tagged Products Actions Tag products Tag products Po…" at bounding box center [604, 249] width 956 height 292
click at [736, 28] on button "Save" at bounding box center [725, 22] width 38 height 21
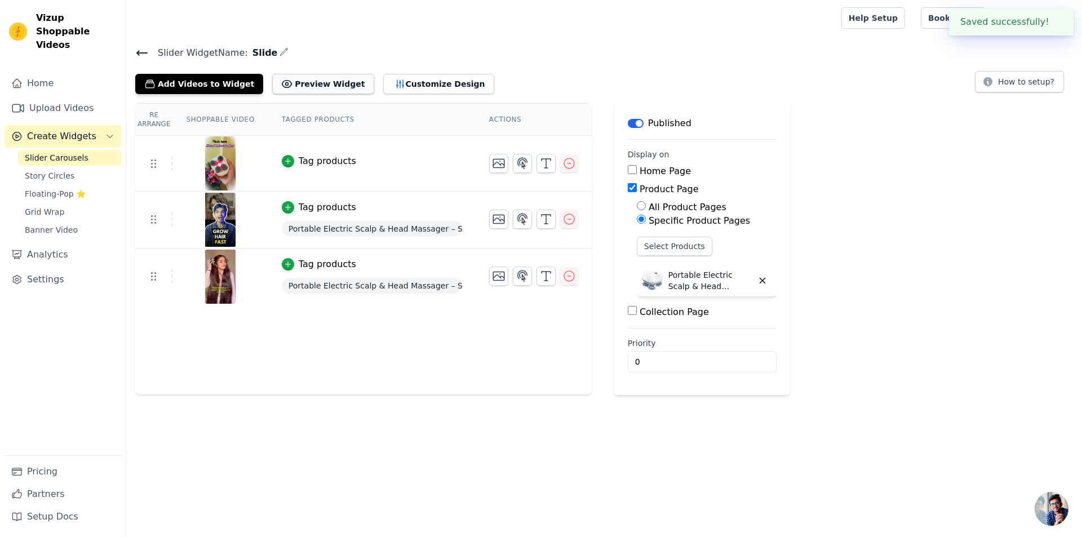
click at [282, 86] on button "Preview Widget" at bounding box center [322, 84] width 101 height 20
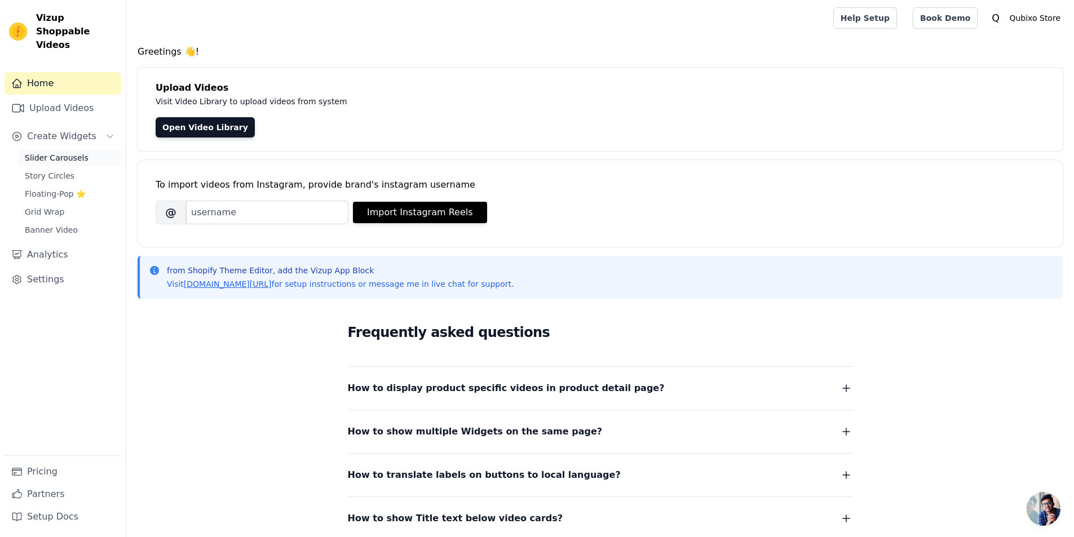
click at [60, 150] on link "Slider Carousels" at bounding box center [69, 158] width 103 height 16
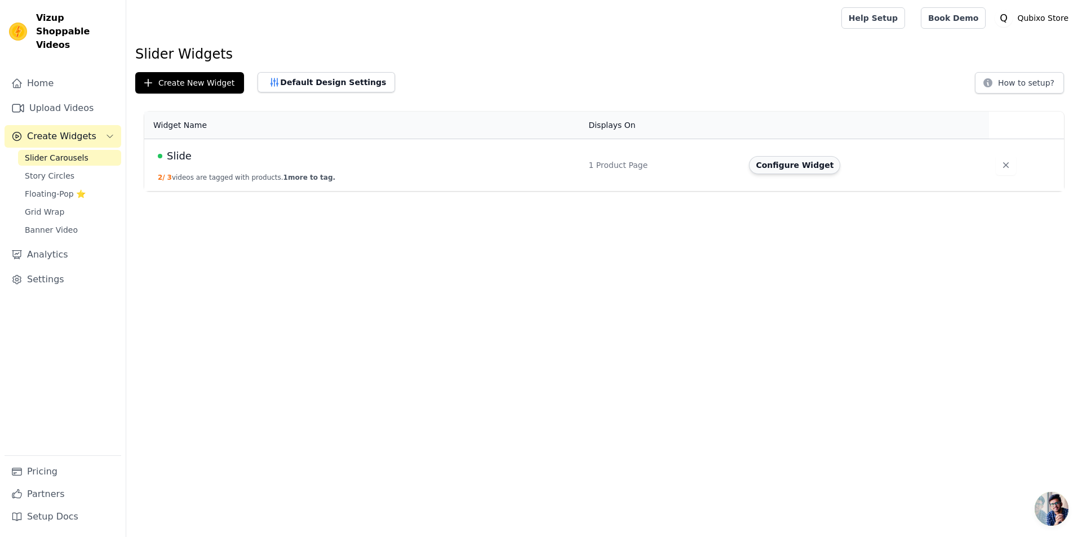
click at [770, 167] on button "Configure Widget" at bounding box center [794, 165] width 91 height 18
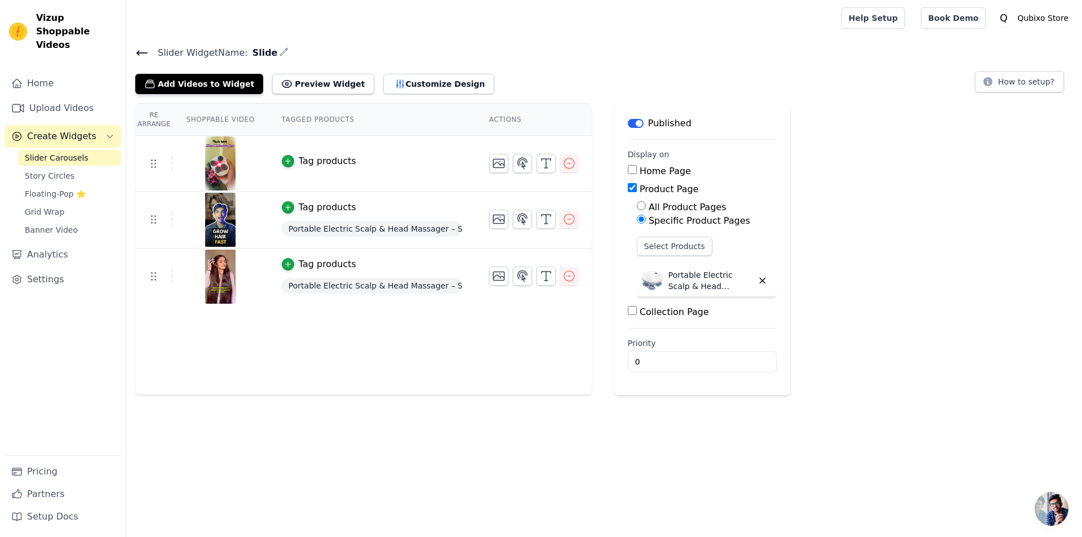
click at [273, 163] on td "Tag products" at bounding box center [371, 164] width 207 height 56
click at [284, 160] on icon "button" at bounding box center [288, 161] width 8 height 8
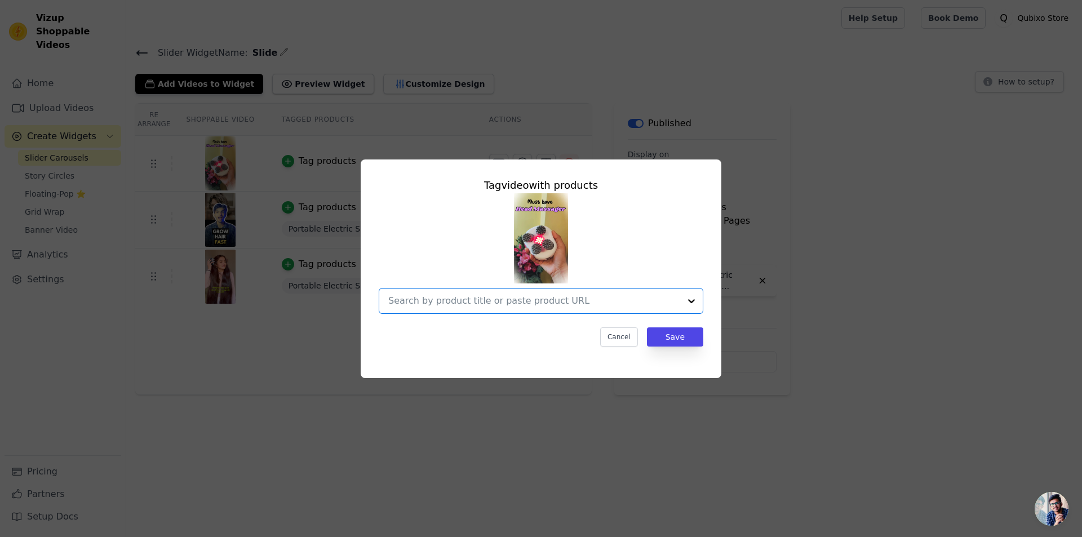
click at [542, 295] on input "text" at bounding box center [534, 301] width 292 height 14
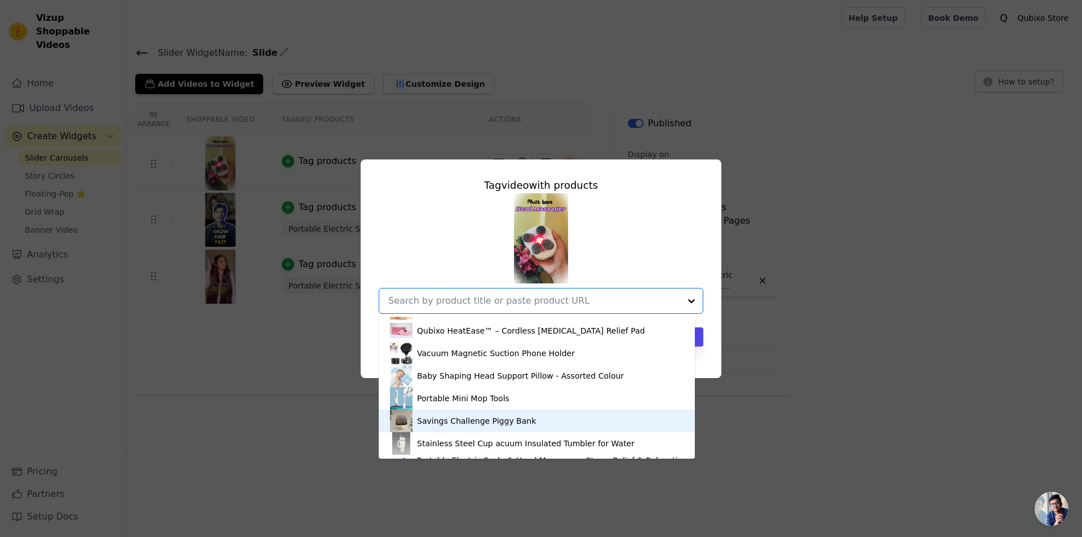
scroll to position [64, 0]
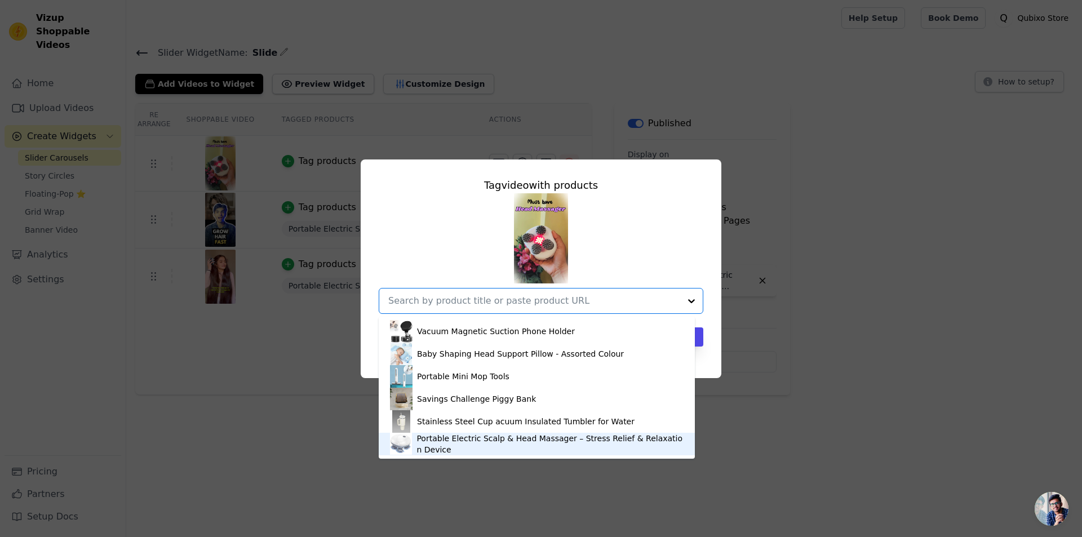
click at [473, 443] on div "Portable Electric Scalp & Head Massager – Stress Relief & Relaxation Device" at bounding box center [550, 444] width 267 height 23
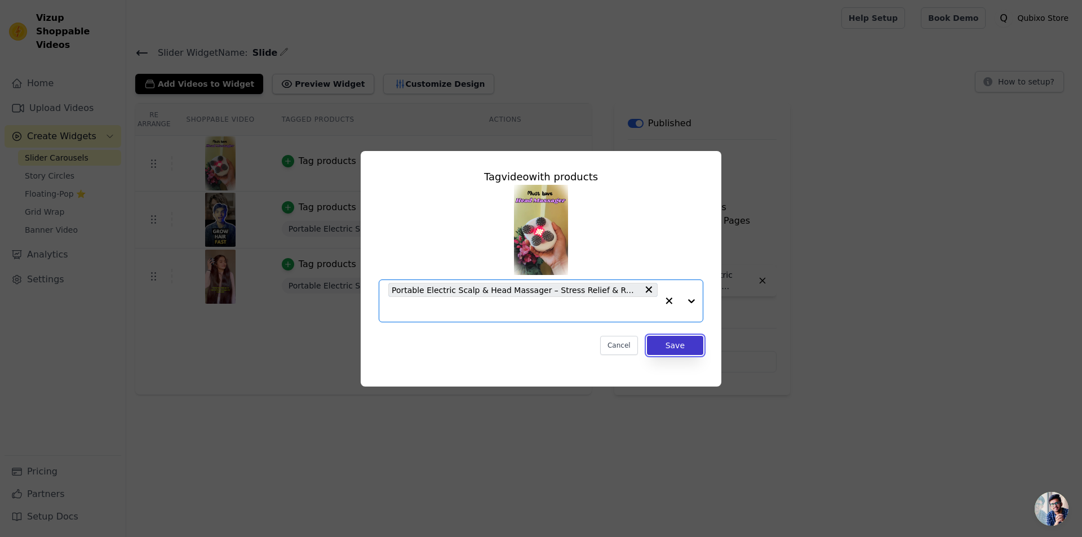
click at [680, 344] on button "Save" at bounding box center [675, 345] width 56 height 19
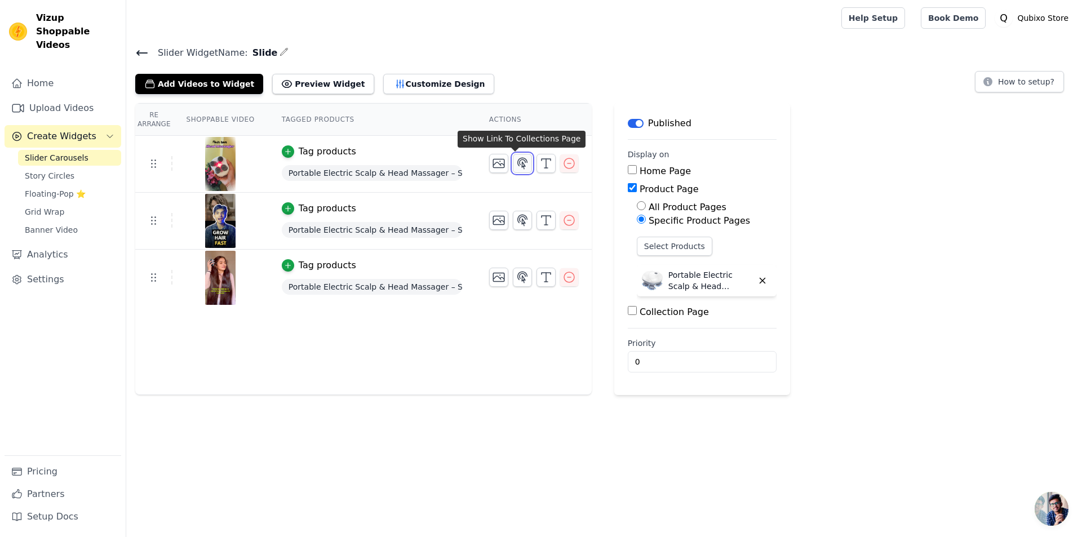
click at [518, 171] on button "button" at bounding box center [522, 163] width 19 height 19
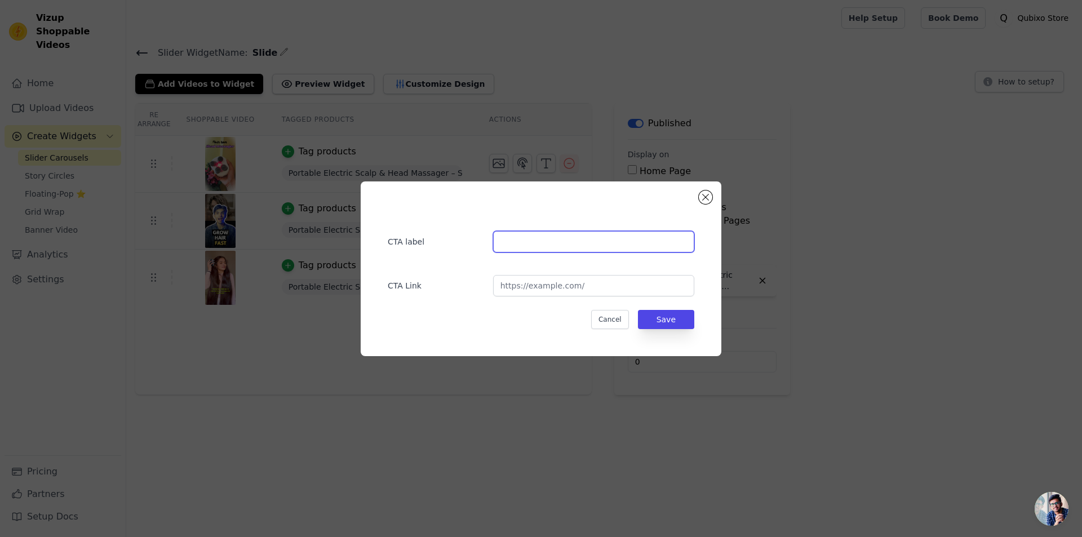
click at [516, 241] on input "text" at bounding box center [593, 241] width 201 height 21
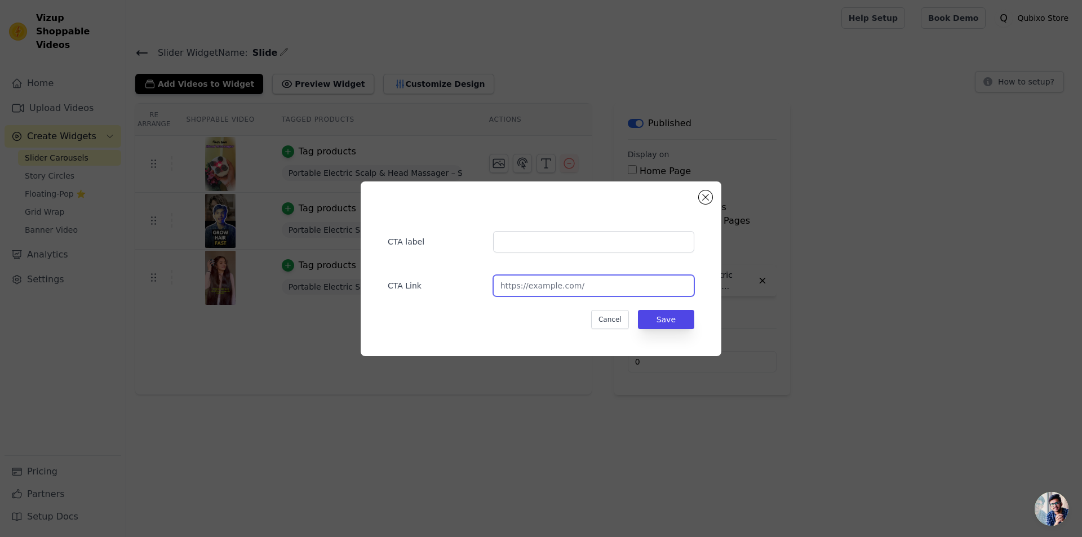
click at [595, 295] on input "url" at bounding box center [593, 285] width 201 height 21
click at [697, 198] on div "CTA label CTA Link Cancel Save" at bounding box center [541, 269] width 361 height 175
click at [532, 269] on div "CTA Link" at bounding box center [541, 280] width 307 height 33
click at [538, 280] on input "url" at bounding box center [593, 285] width 201 height 21
click at [708, 197] on button "Close modal" at bounding box center [706, 198] width 14 height 14
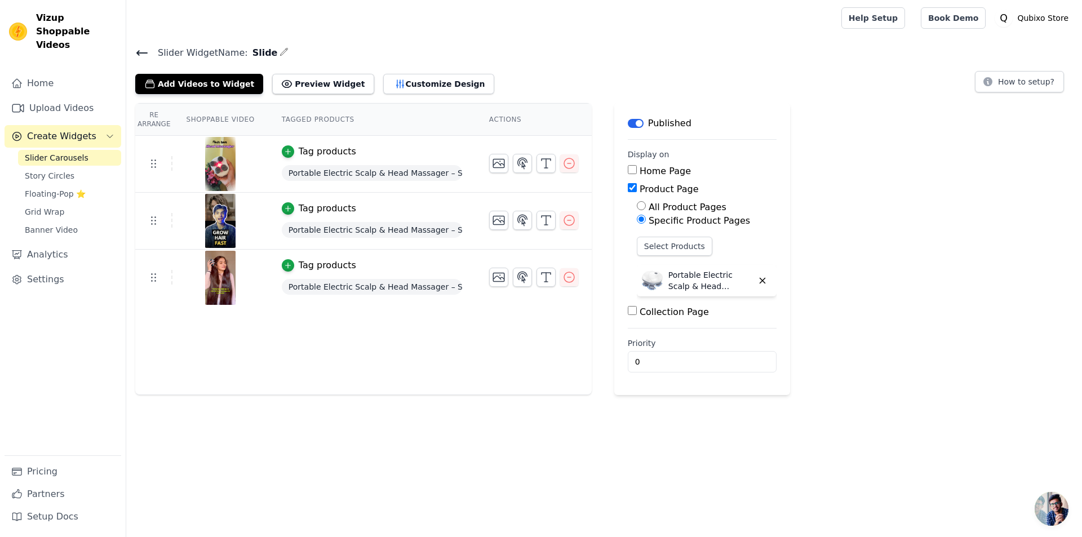
click at [631, 313] on div "Collection Page" at bounding box center [702, 313] width 149 height 14
click at [628, 310] on input "Collection Page" at bounding box center [632, 310] width 9 height 9
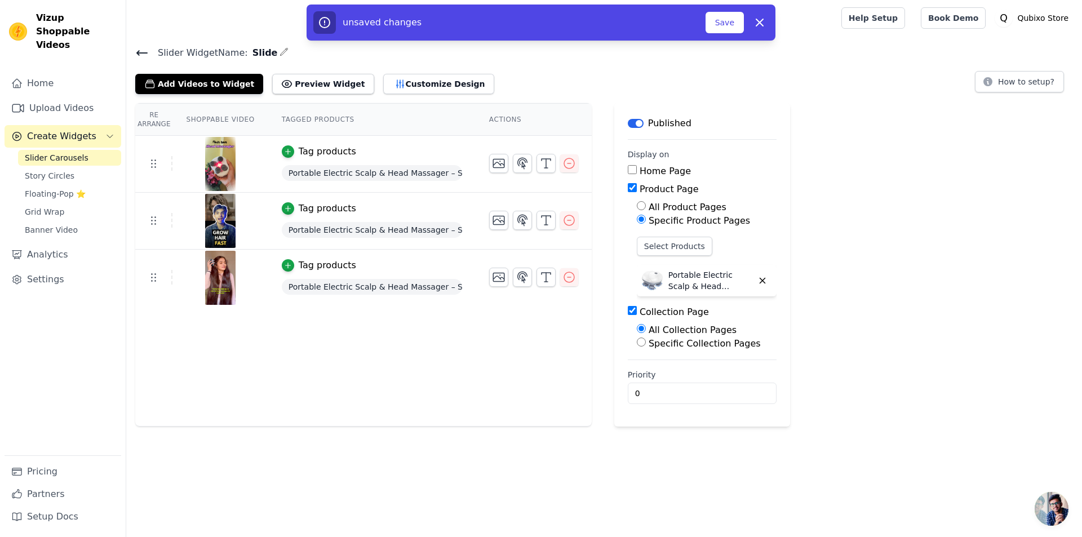
click at [628, 310] on input "Collection Page" at bounding box center [632, 310] width 9 height 9
checkbox input "false"
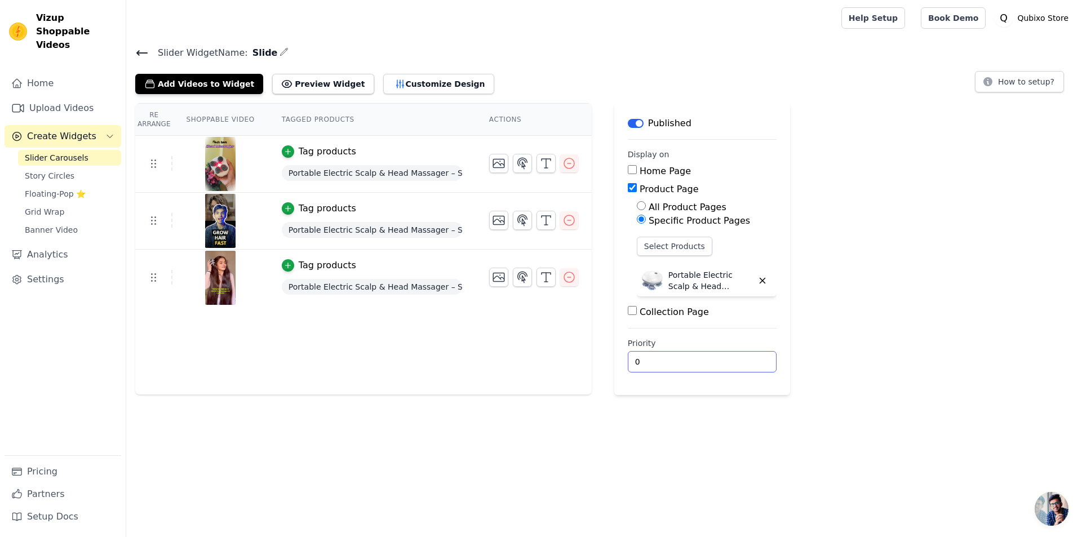
click at [643, 371] on input "0" at bounding box center [702, 361] width 149 height 21
click at [743, 361] on input "0" at bounding box center [702, 361] width 149 height 21
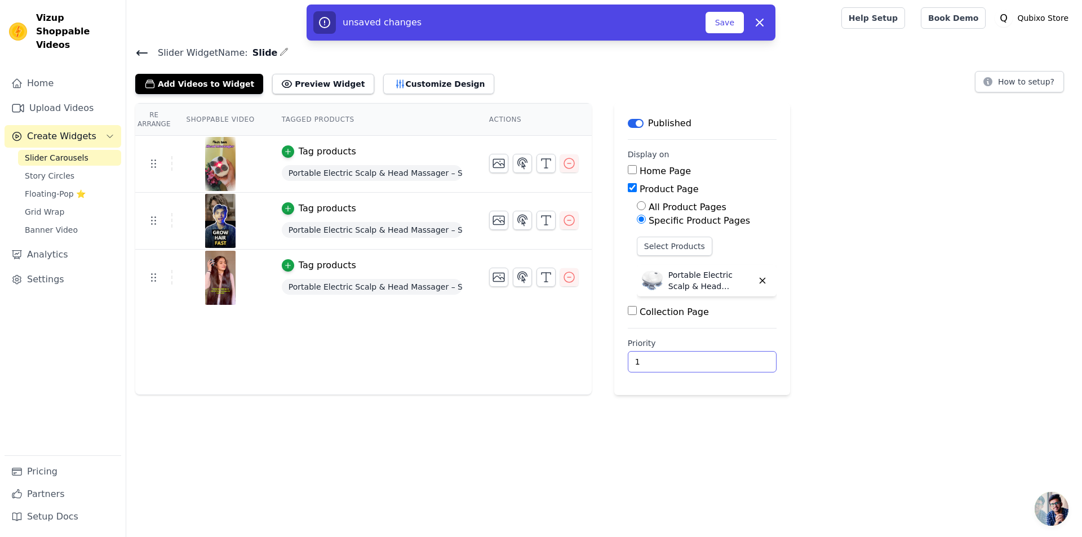
click at [742, 359] on input "1" at bounding box center [702, 361] width 149 height 21
click at [742, 359] on input "2" at bounding box center [702, 361] width 149 height 21
type input "3"
click at [742, 359] on input "3" at bounding box center [702, 361] width 149 height 21
click at [736, 34] on div "unsaved changes Save Dismiss" at bounding box center [541, 23] width 469 height 36
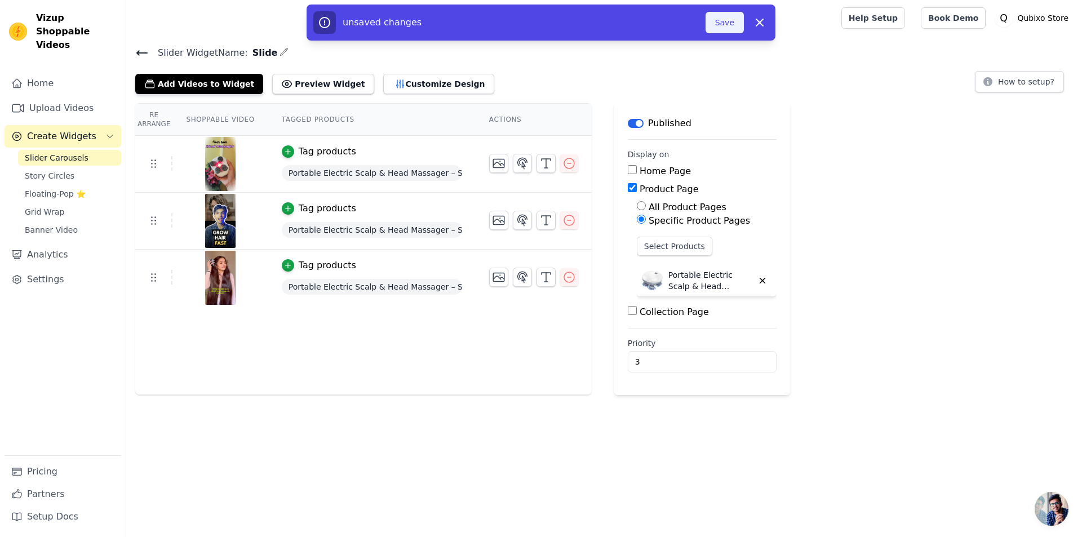
click at [733, 29] on button "Save" at bounding box center [725, 22] width 38 height 21
click at [731, 31] on button "Save" at bounding box center [725, 22] width 38 height 21
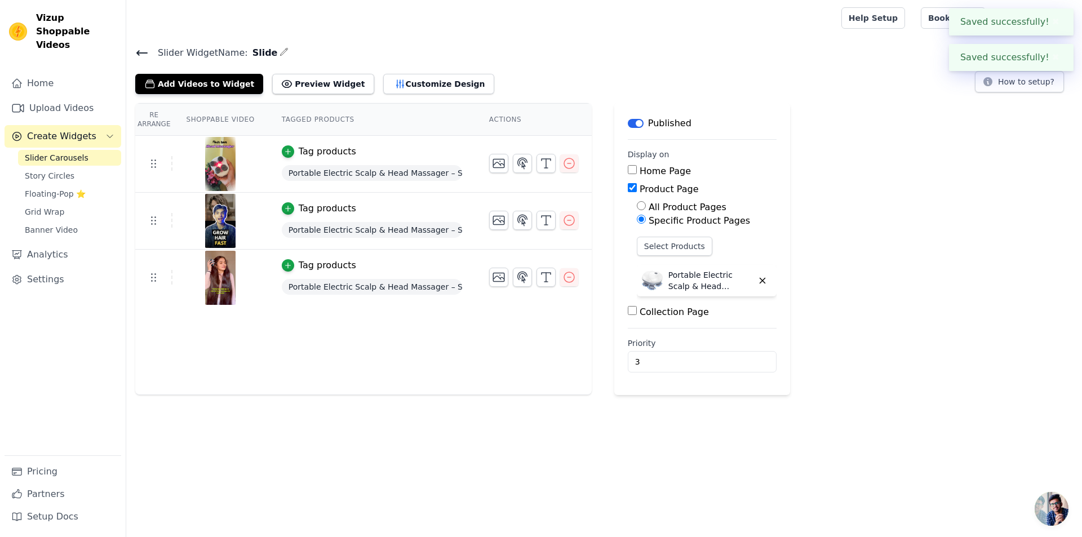
click at [987, 126] on div "Re Arrange Shoppable Video Tagged Products Actions Tag products Portable Electr…" at bounding box center [604, 249] width 956 height 292
click at [312, 89] on button "Preview Widget" at bounding box center [322, 84] width 101 height 20
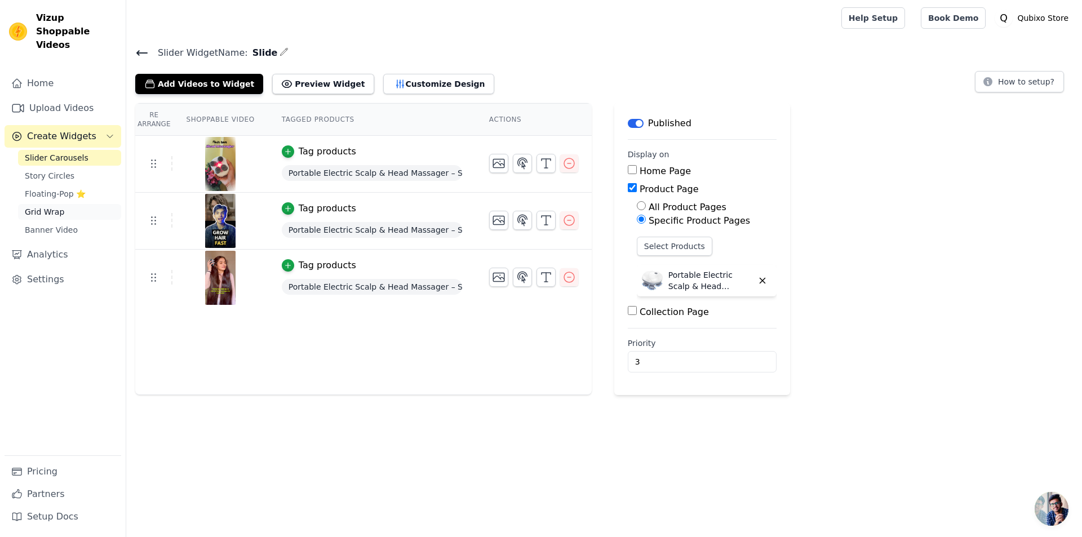
click at [39, 205] on link "Grid Wrap" at bounding box center [69, 212] width 103 height 16
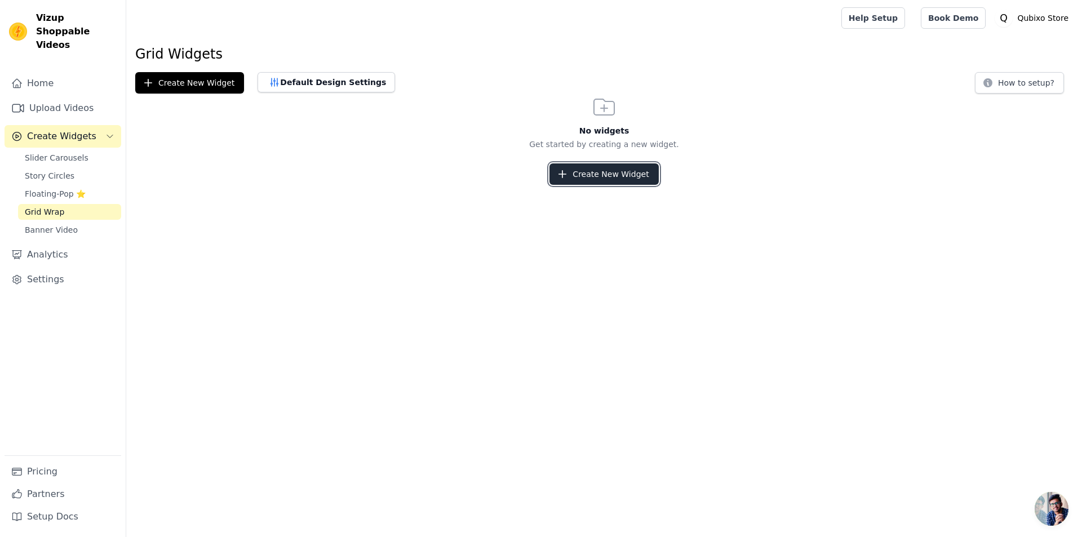
click at [592, 169] on button "Create New Widget" at bounding box center [604, 173] width 109 height 21
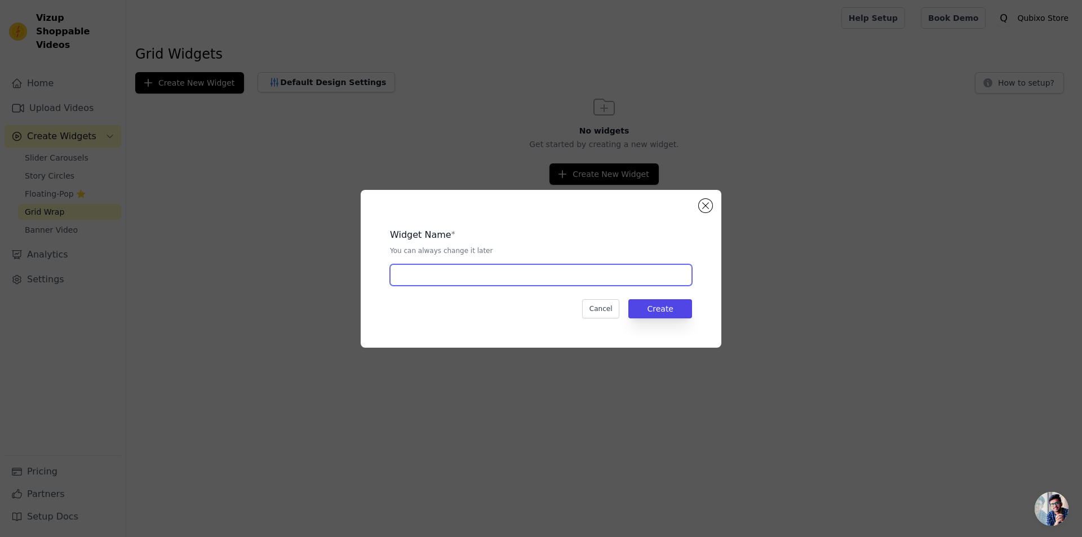
click at [490, 278] on input "text" at bounding box center [541, 274] width 302 height 21
type input "Slide"
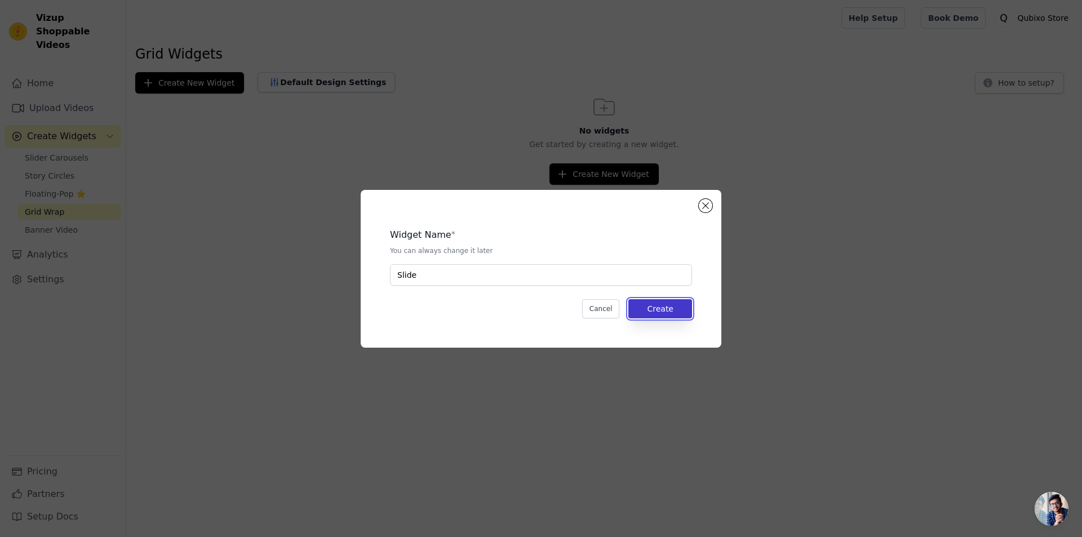
click at [664, 303] on button "Create" at bounding box center [661, 308] width 64 height 19
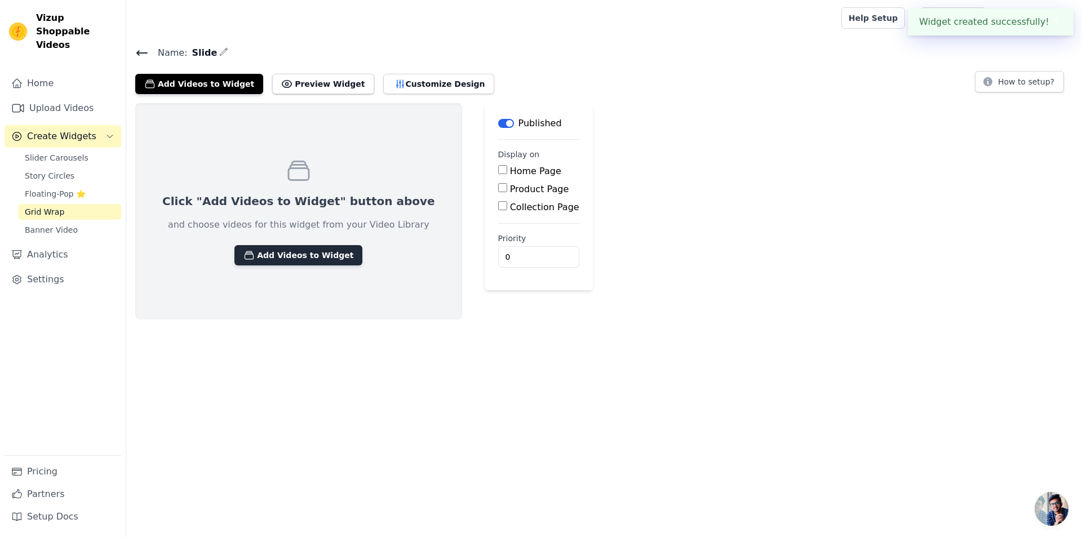
click at [308, 254] on button "Add Videos to Widget" at bounding box center [299, 255] width 128 height 20
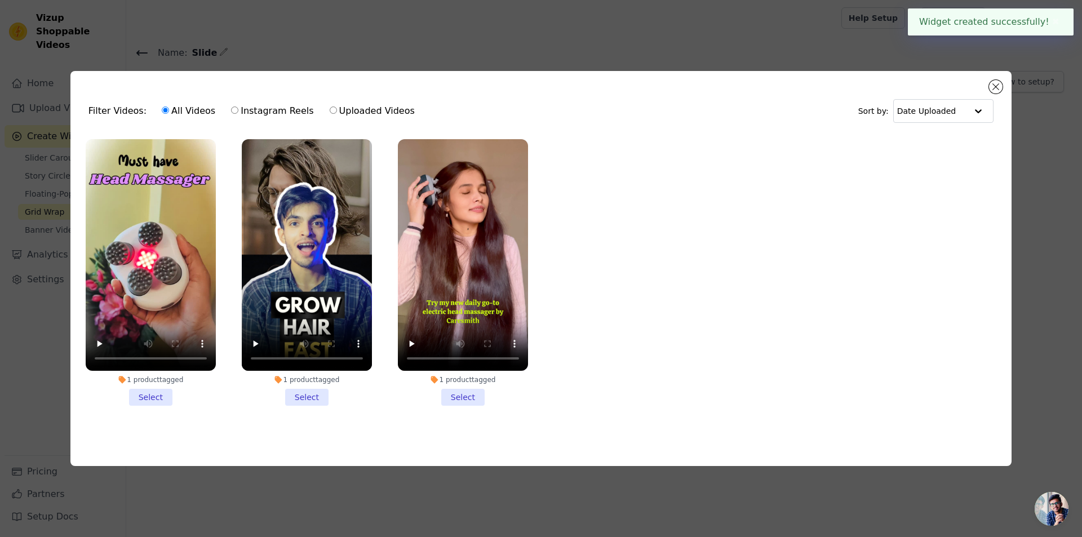
click at [301, 401] on li "1 product tagged Select" at bounding box center [307, 272] width 130 height 267
click at [0, 0] on input "1 product tagged Select" at bounding box center [0, 0] width 0 height 0
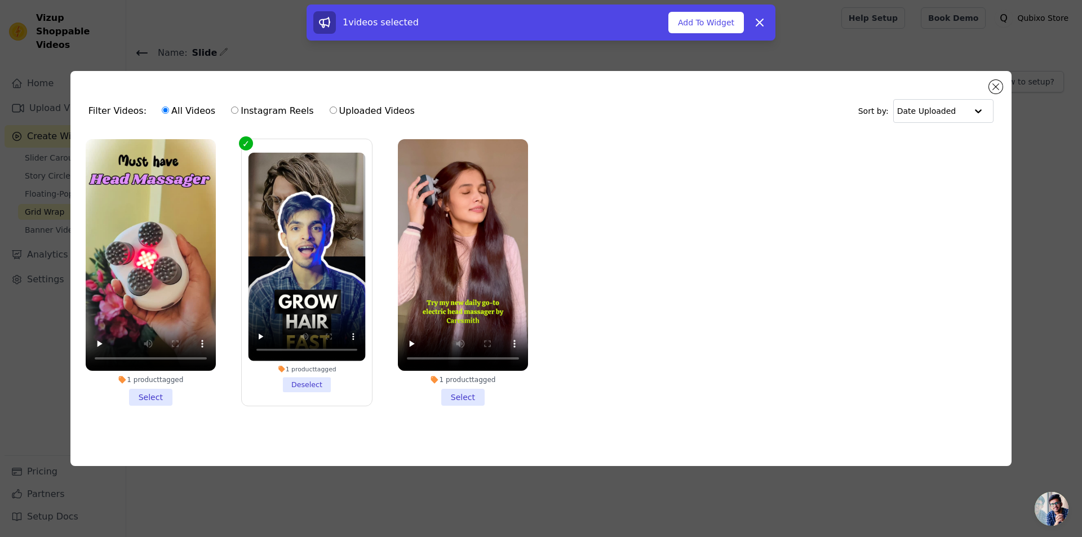
click at [485, 399] on li "1 product tagged Select" at bounding box center [463, 272] width 130 height 267
click at [0, 0] on input "1 product tagged Select" at bounding box center [0, 0] width 0 height 0
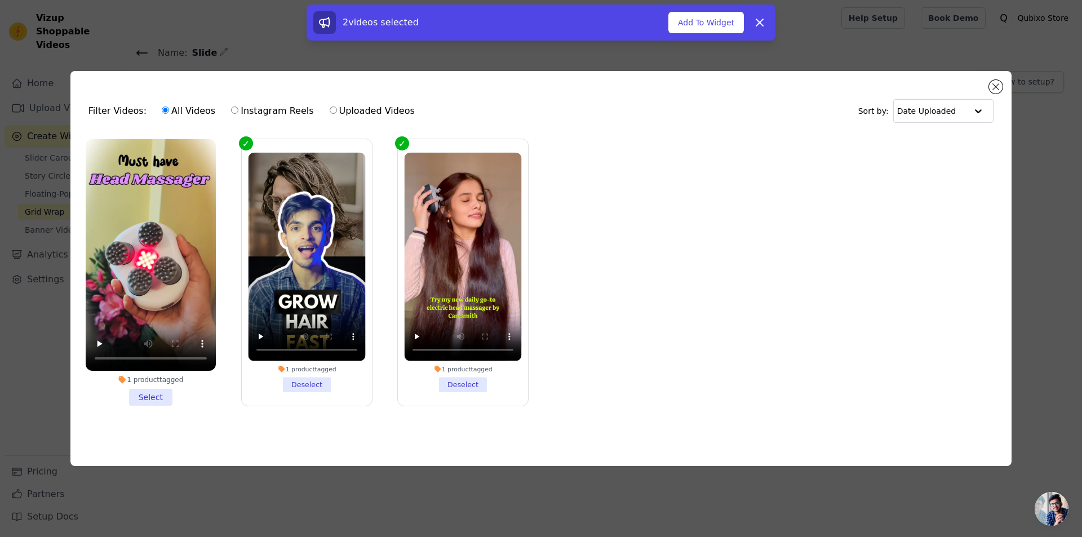
click at [144, 396] on li "1 product tagged Select" at bounding box center [151, 272] width 130 height 267
click at [0, 0] on input "1 product tagged Select" at bounding box center [0, 0] width 0 height 0
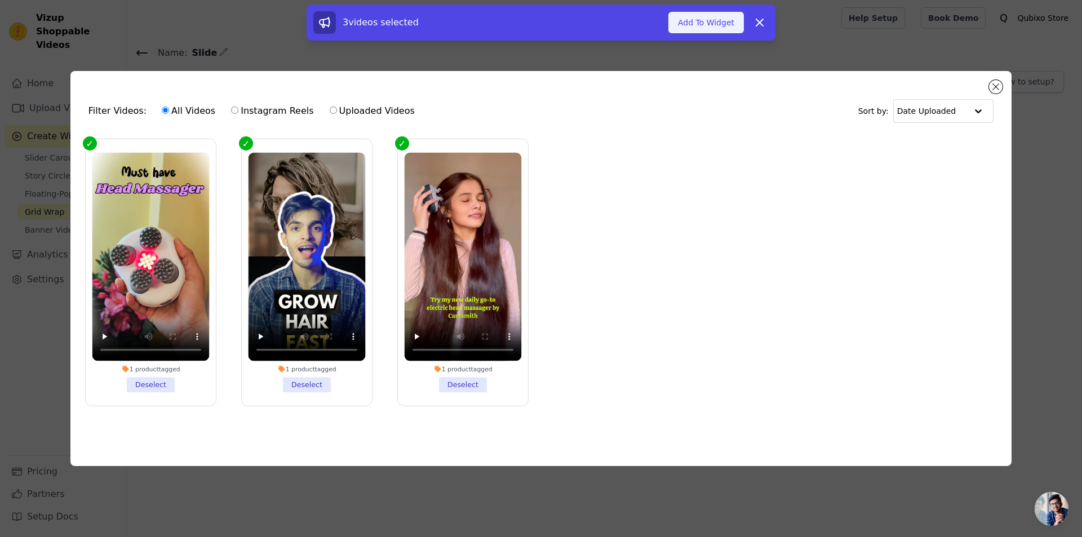
click at [710, 28] on button "Add To Widget" at bounding box center [707, 22] width 76 height 21
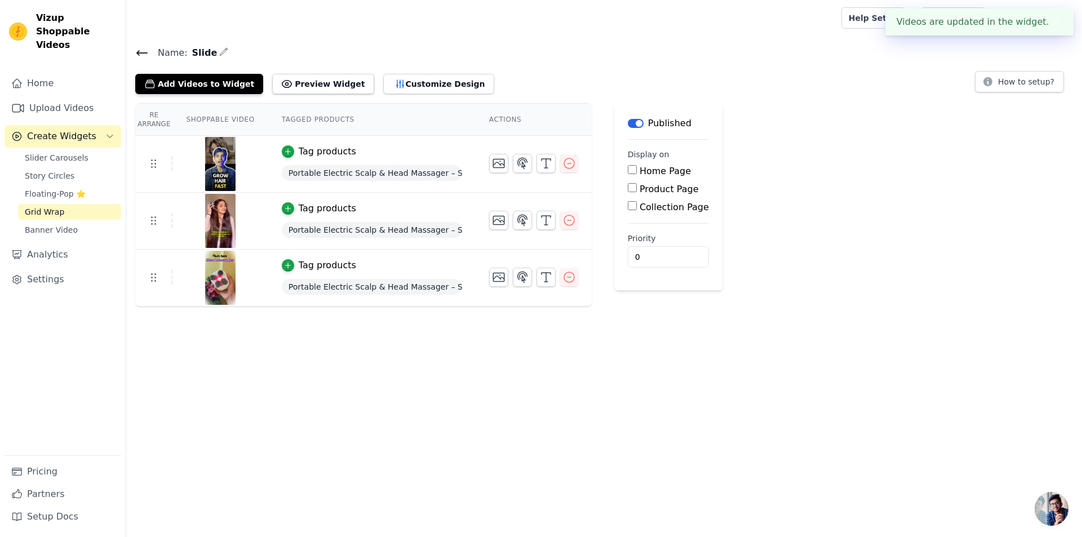
click at [628, 184] on input "Product Page" at bounding box center [632, 187] width 9 height 9
checkbox input "true"
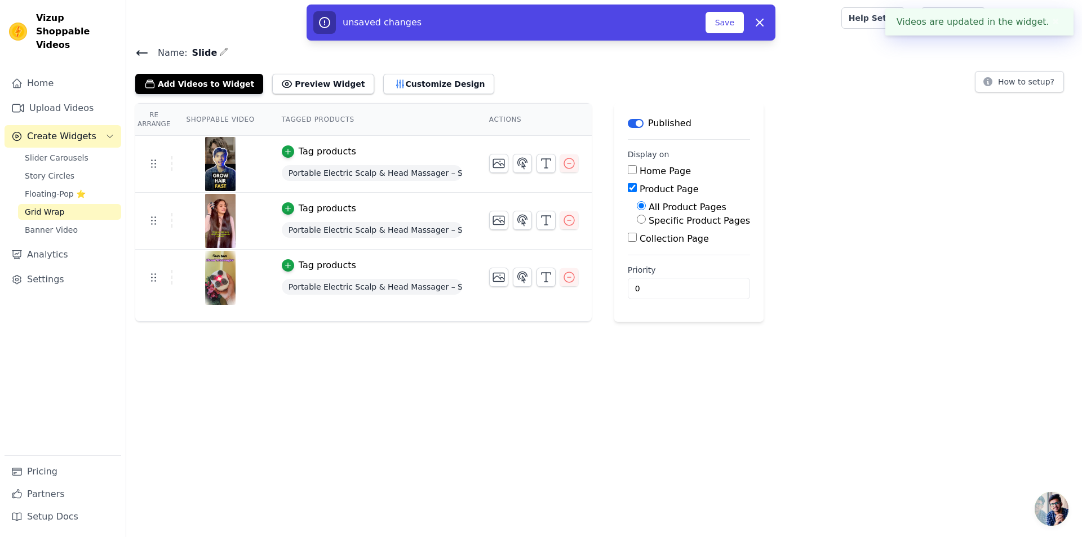
click at [637, 224] on div "Specific Product Pages" at bounding box center [693, 221] width 113 height 14
click at [638, 217] on input "Specific Product Pages" at bounding box center [641, 219] width 9 height 9
radio input "true"
click at [638, 242] on button "Select Products" at bounding box center [675, 246] width 76 height 19
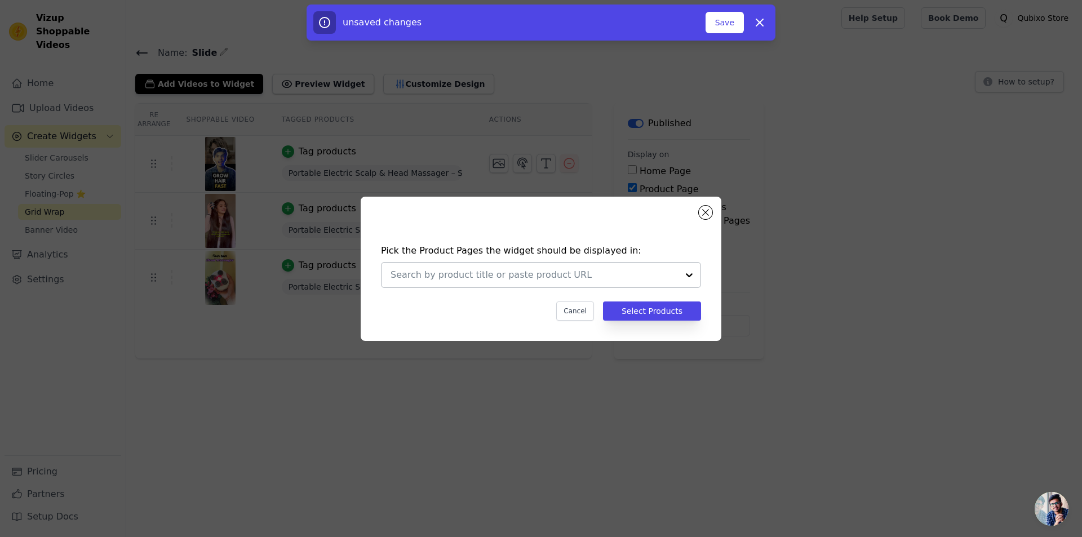
click at [603, 286] on div at bounding box center [535, 275] width 288 height 25
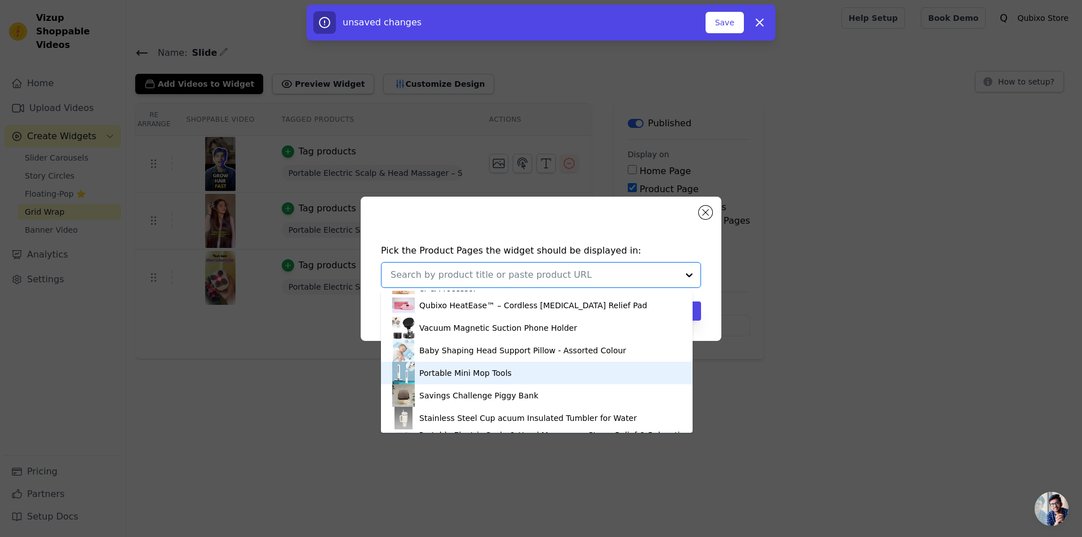
scroll to position [64, 0]
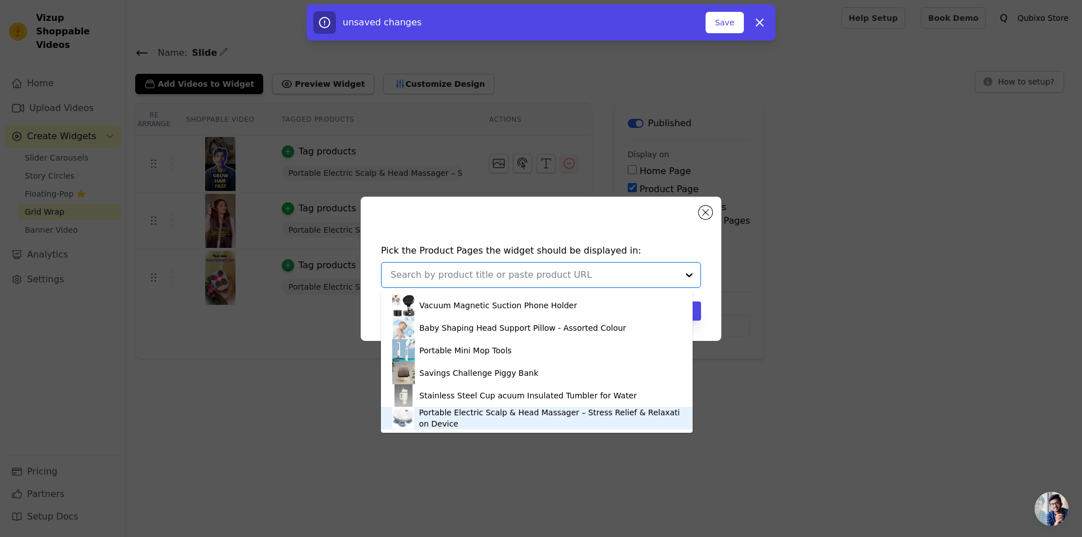
click at [518, 419] on div "Portable Electric Scalp & Head Massager – Stress Relief & Relaxation Device" at bounding box center [550, 418] width 263 height 23
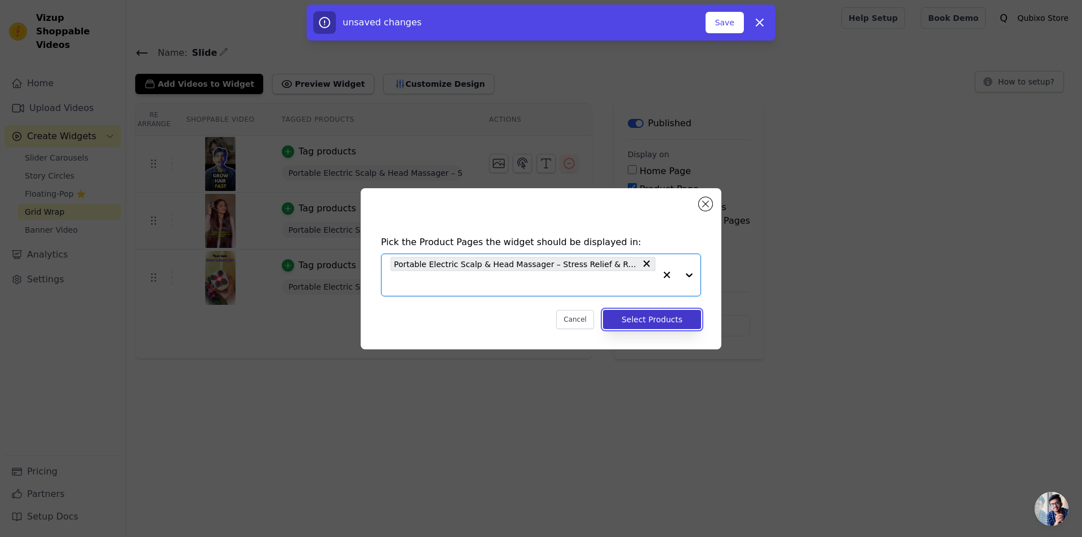
click at [677, 326] on button "Select Products" at bounding box center [652, 319] width 98 height 19
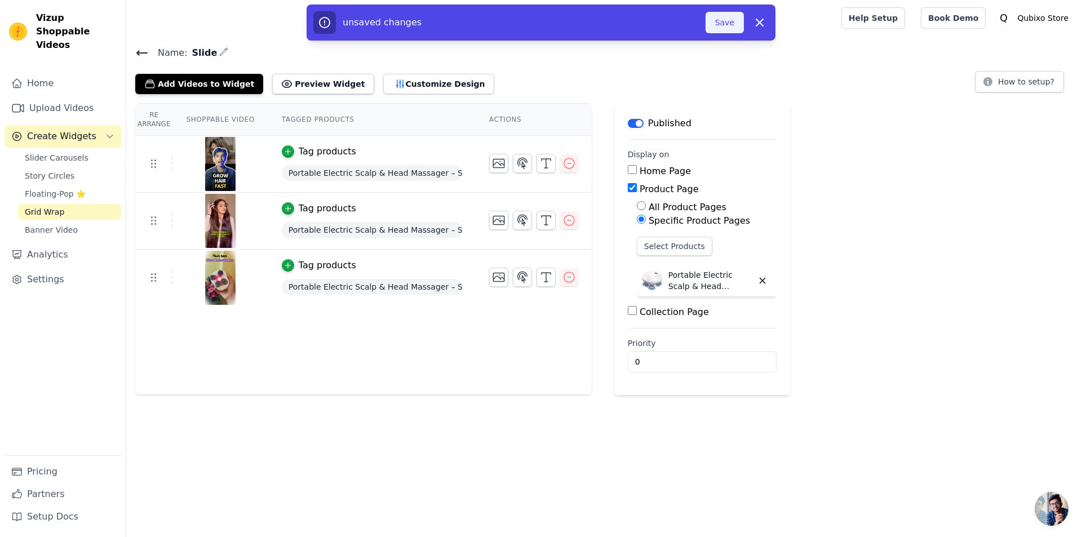
click at [716, 22] on button "Save" at bounding box center [725, 22] width 38 height 21
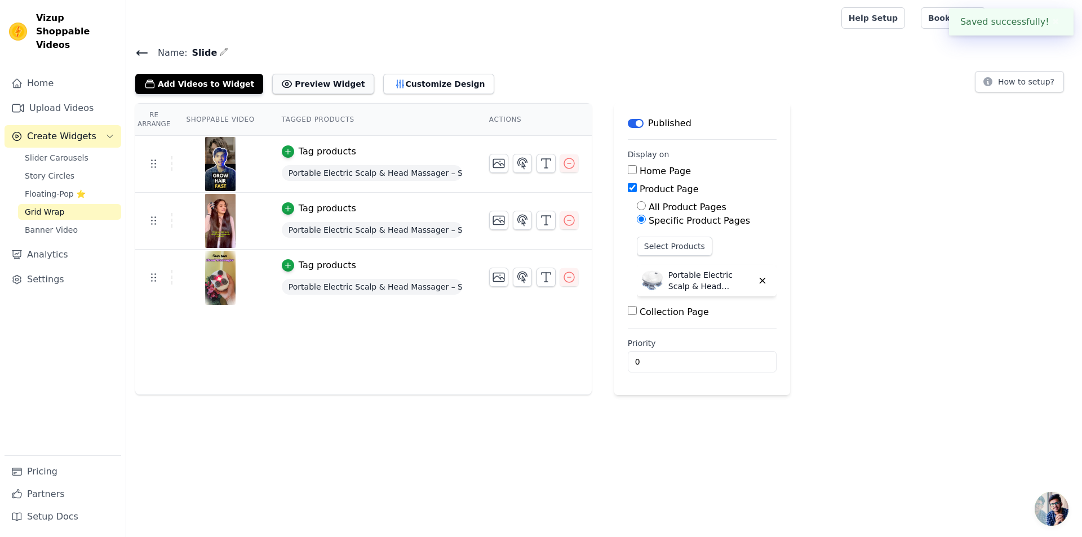
click at [304, 78] on button "Preview Widget" at bounding box center [322, 84] width 101 height 20
click at [65, 169] on link "Story Circles" at bounding box center [69, 176] width 103 height 16
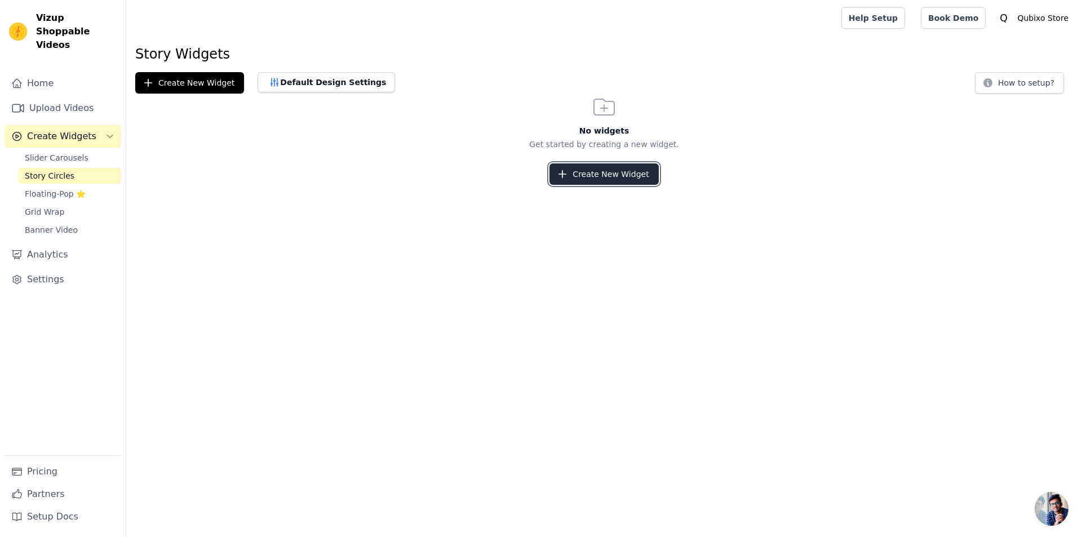
click at [631, 174] on button "Create New Widget" at bounding box center [604, 173] width 109 height 21
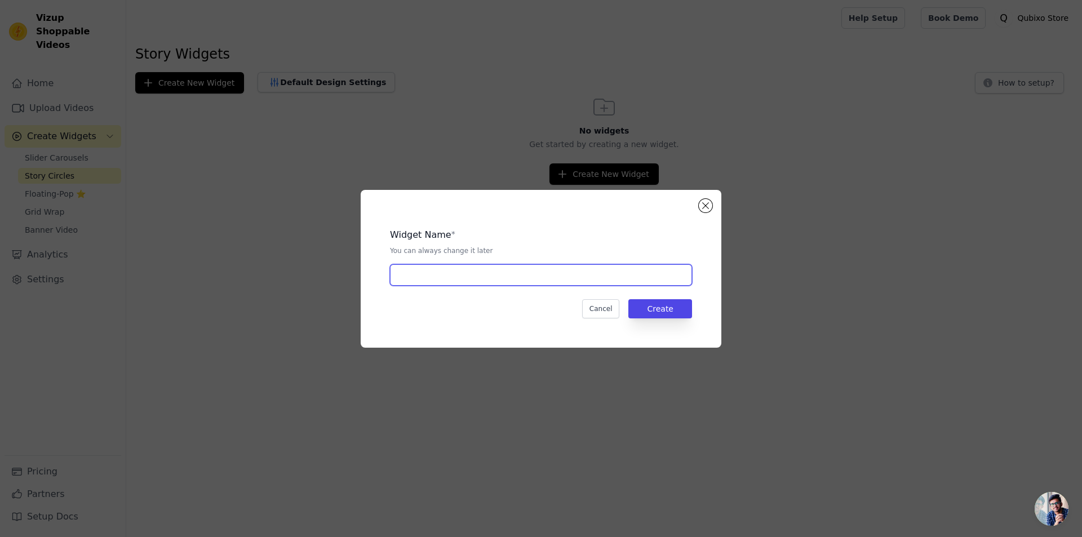
click at [545, 274] on input "text" at bounding box center [541, 274] width 302 height 21
type input "Slide"
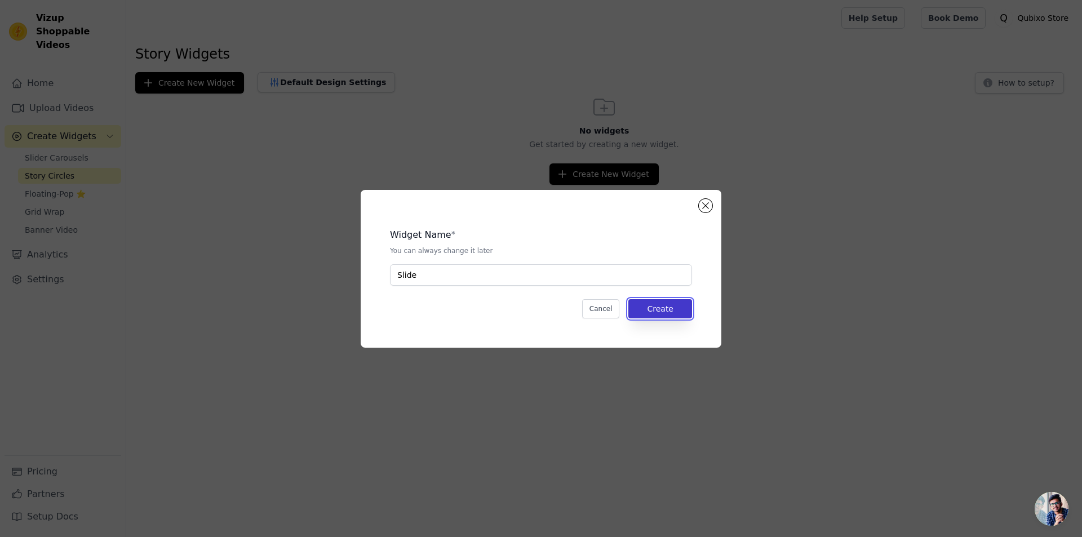
click at [658, 304] on button "Create" at bounding box center [661, 308] width 64 height 19
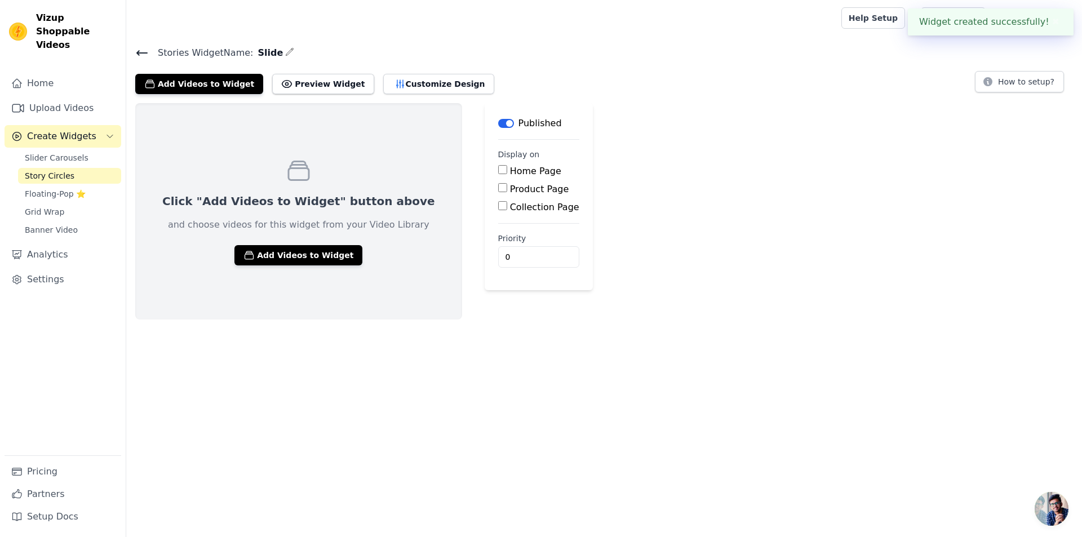
click at [510, 191] on label "Product Page" at bounding box center [539, 189] width 59 height 11
click at [498, 191] on input "Product Page" at bounding box center [502, 187] width 9 height 9
checkbox input "true"
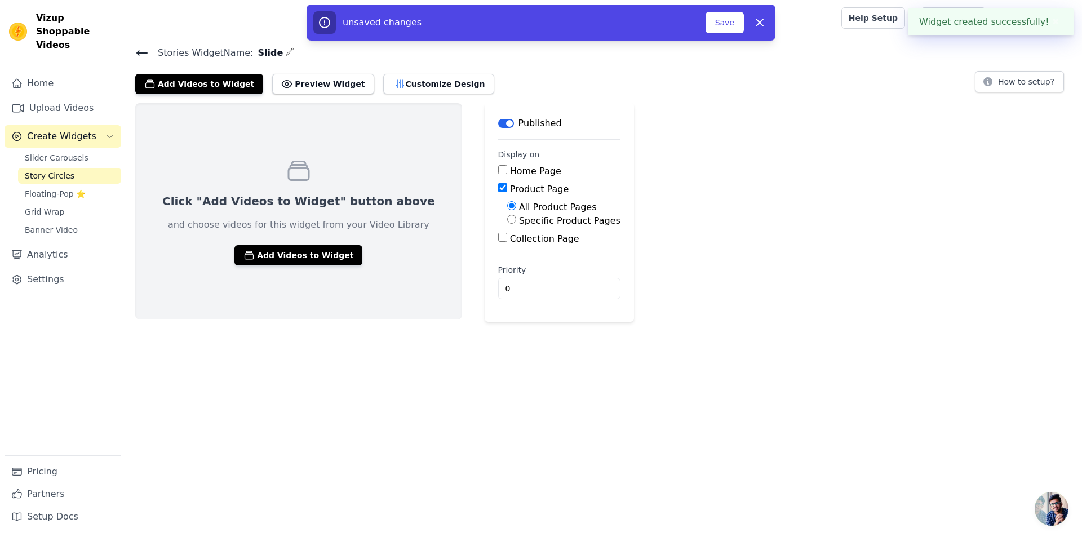
click at [519, 223] on label "Specific Product Pages" at bounding box center [569, 220] width 101 height 11
click at [507, 223] on input "Specific Product Pages" at bounding box center [511, 219] width 9 height 9
radio input "true"
click at [507, 240] on button "Select Products" at bounding box center [545, 246] width 76 height 19
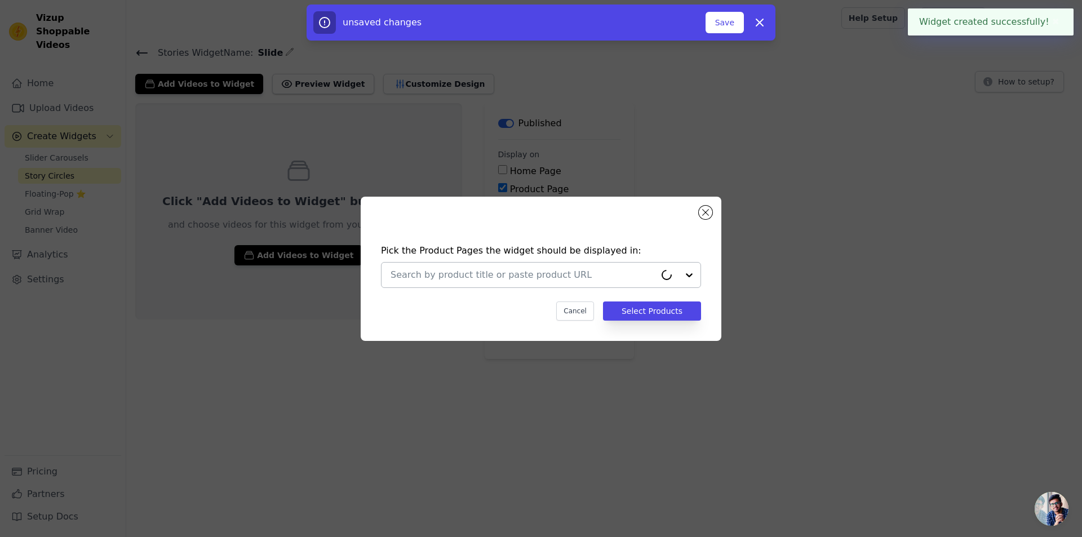
click at [569, 286] on div at bounding box center [523, 275] width 265 height 25
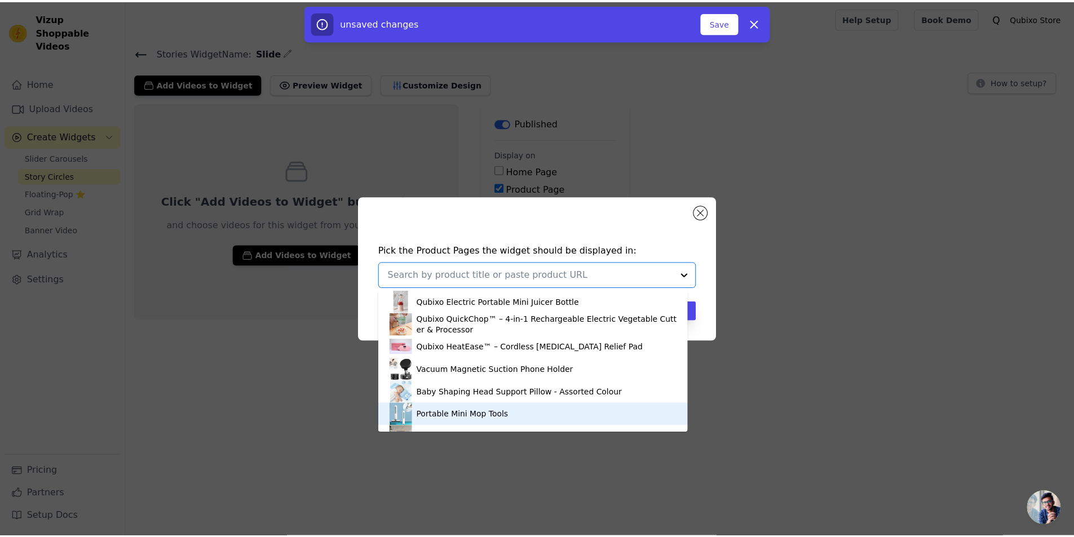
scroll to position [64, 0]
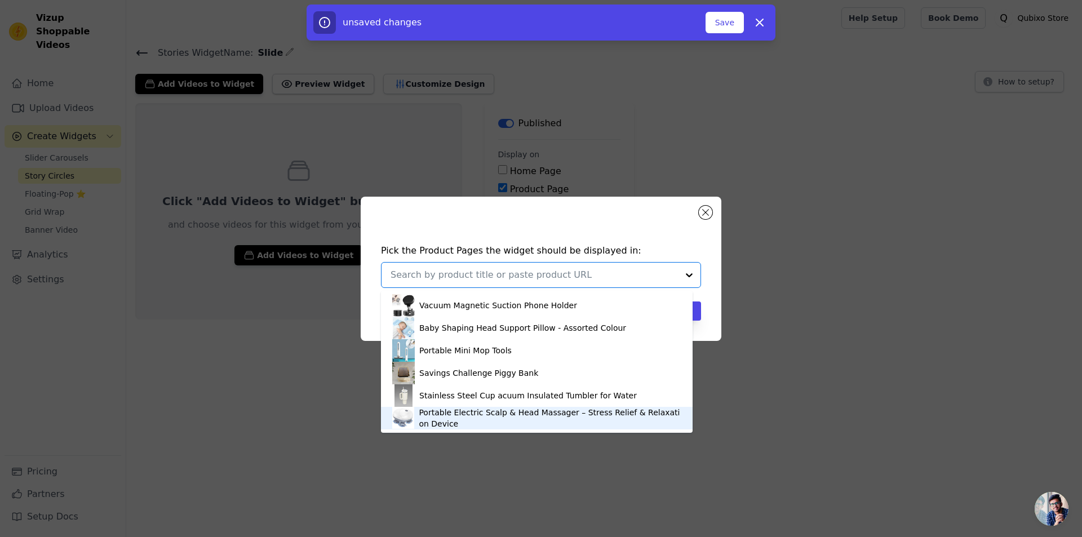
click at [453, 421] on div "Portable Electric Scalp & Head Massager – Stress Relief & Relaxation Device" at bounding box center [550, 418] width 263 height 23
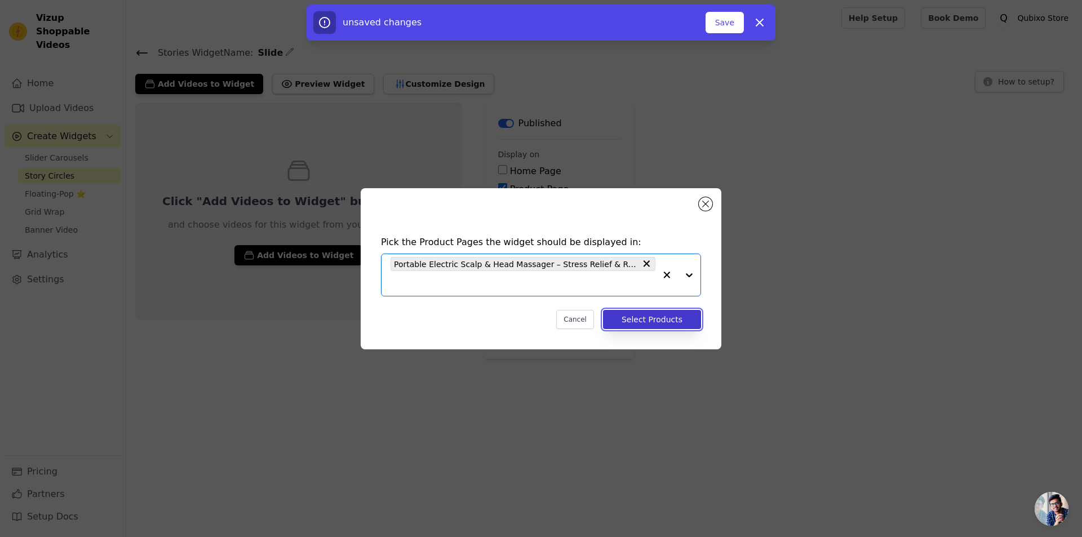
click at [675, 319] on button "Select Products" at bounding box center [652, 319] width 98 height 19
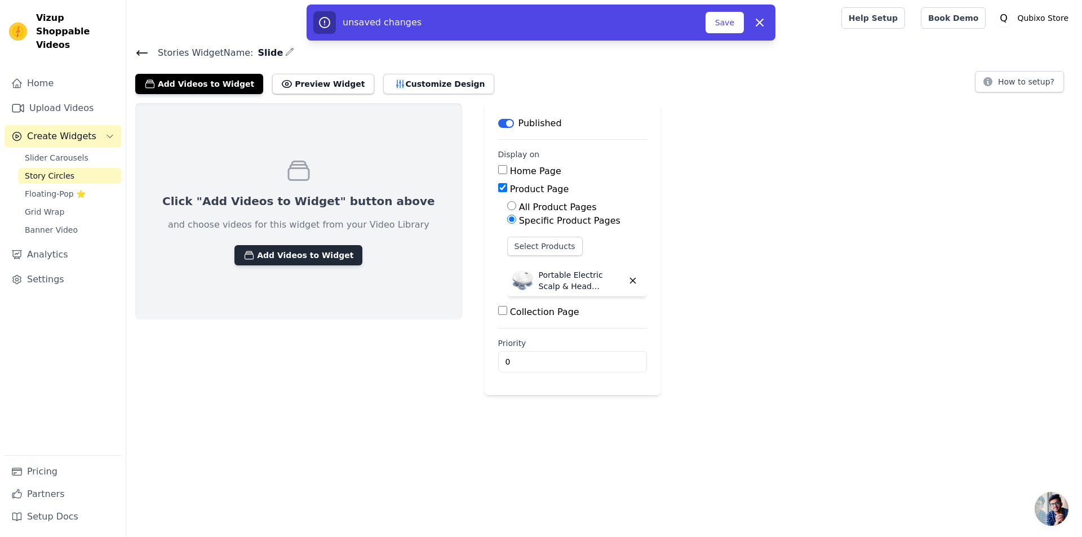
click at [313, 248] on button "Add Videos to Widget" at bounding box center [299, 255] width 128 height 20
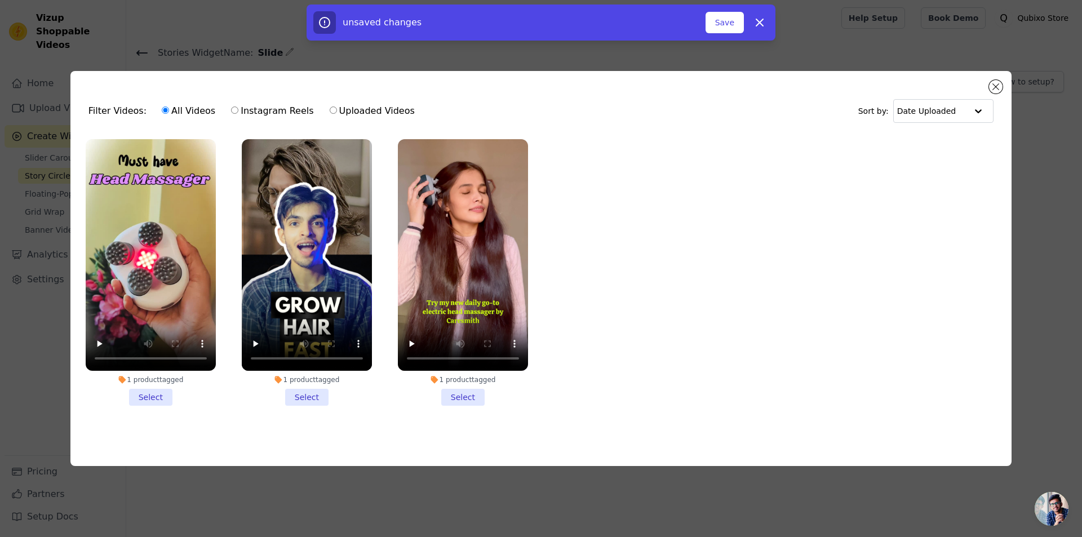
click at [458, 391] on li "1 product tagged Select" at bounding box center [463, 272] width 130 height 267
click at [0, 0] on input "1 product tagged Select" at bounding box center [0, 0] width 0 height 0
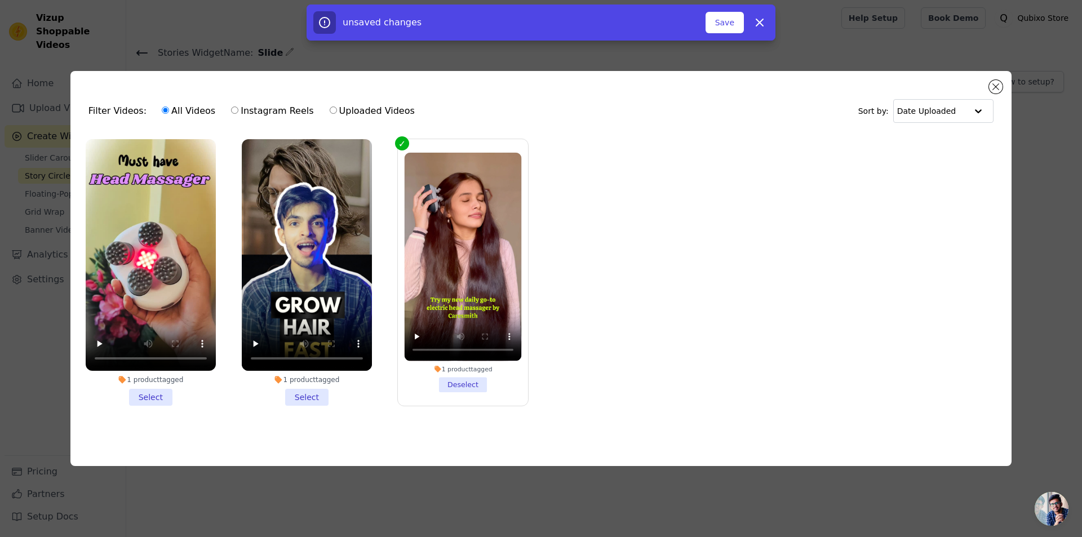
click at [308, 395] on li "1 product tagged Select" at bounding box center [307, 272] width 130 height 267
click at [0, 0] on input "1 product tagged Select" at bounding box center [0, 0] width 0 height 0
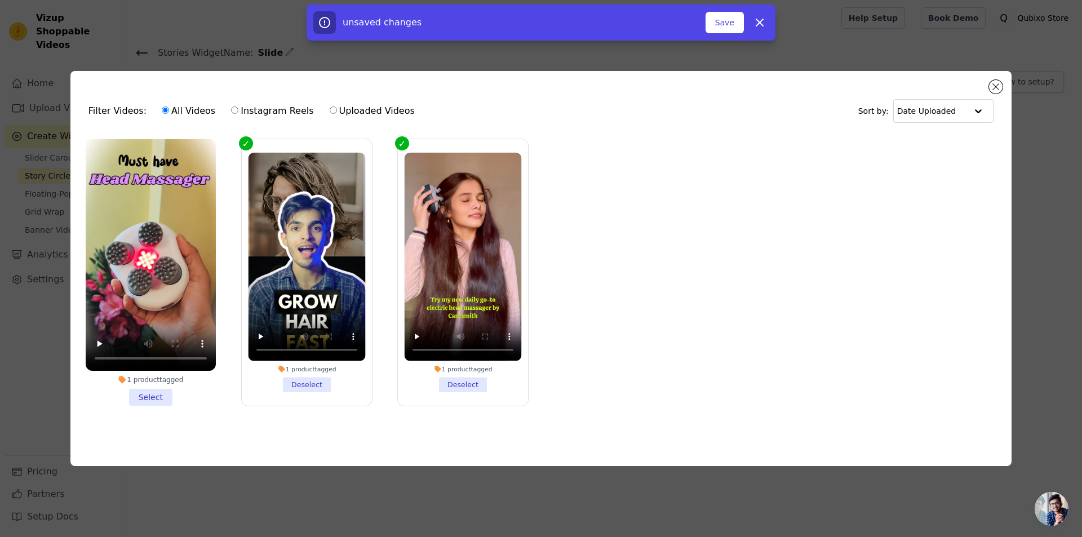
click at [170, 397] on li "1 product tagged Select" at bounding box center [151, 272] width 130 height 267
click at [0, 0] on input "1 product tagged Select" at bounding box center [0, 0] width 0 height 0
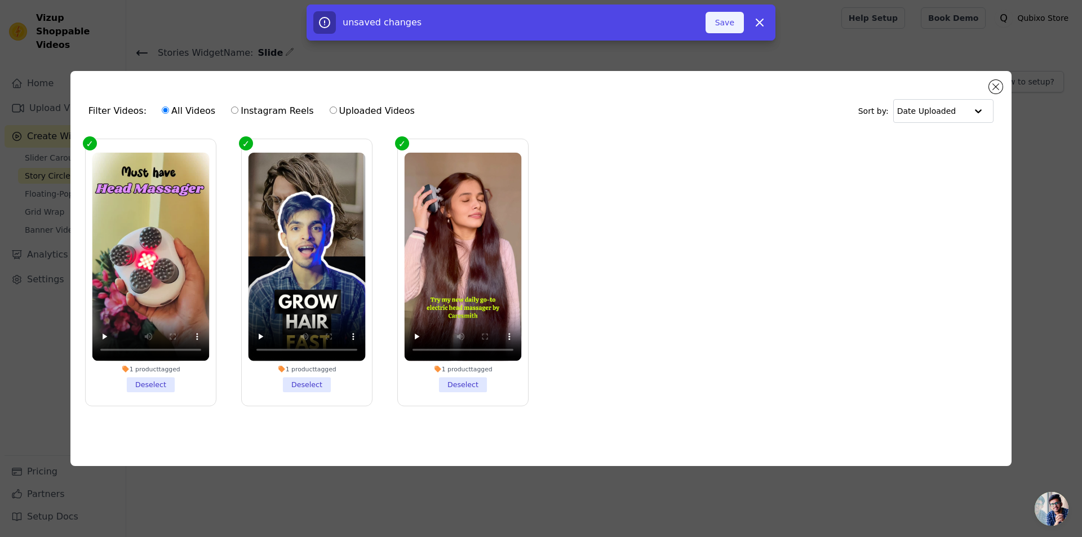
click at [740, 23] on button "Save" at bounding box center [725, 22] width 38 height 21
click at [714, 23] on button "Add To Widget" at bounding box center [707, 22] width 76 height 21
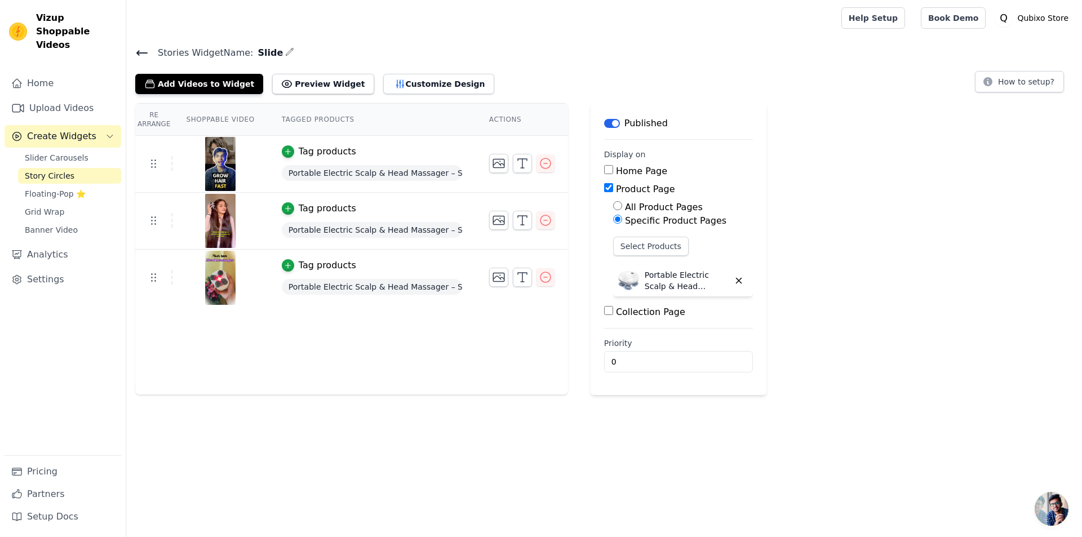
click at [616, 169] on label "Home Page" at bounding box center [641, 171] width 51 height 11
click at [613, 169] on input "Home Page" at bounding box center [608, 169] width 9 height 9
checkbox input "true"
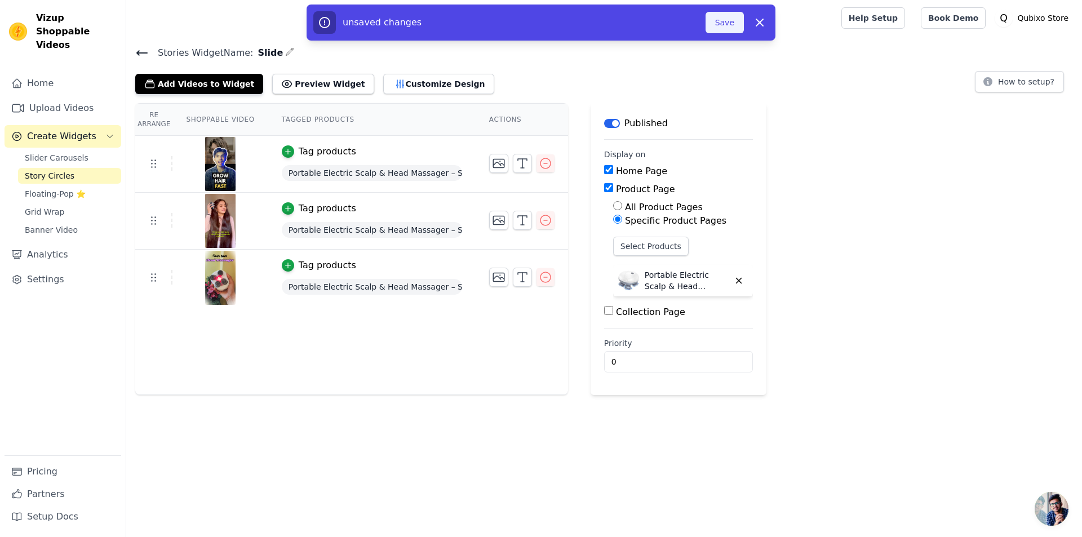
click at [728, 24] on button "Save" at bounding box center [725, 22] width 38 height 21
click at [727, 28] on button "Save" at bounding box center [725, 22] width 38 height 21
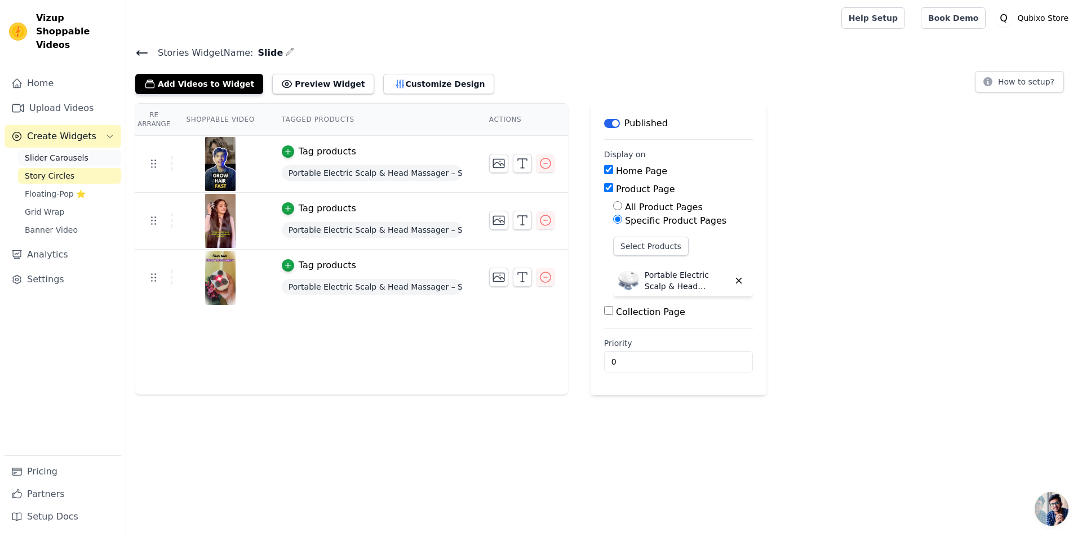
click at [42, 152] on link "Slider Carousels" at bounding box center [69, 158] width 103 height 16
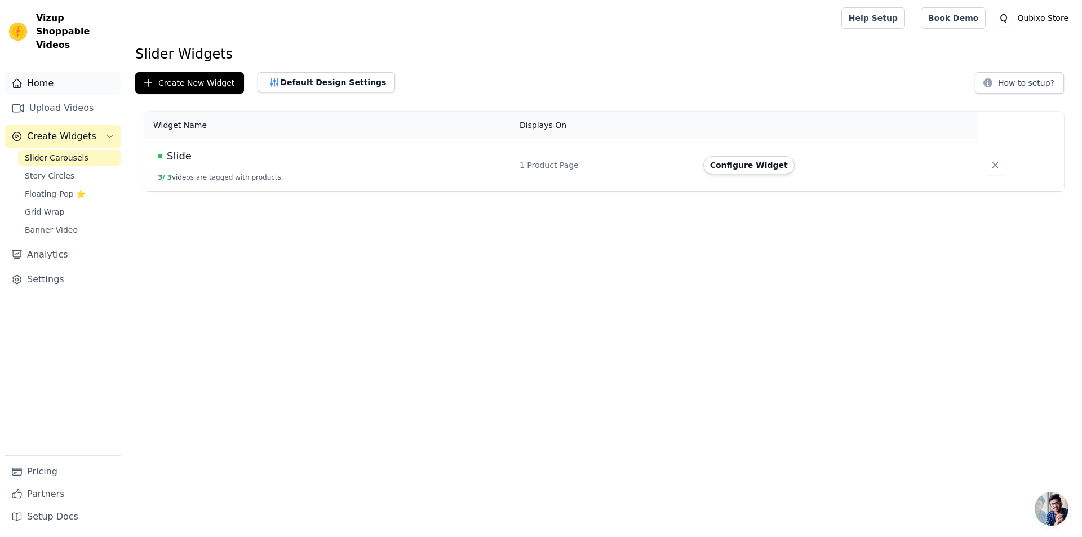
click at [59, 76] on link "Home" at bounding box center [63, 83] width 117 height 23
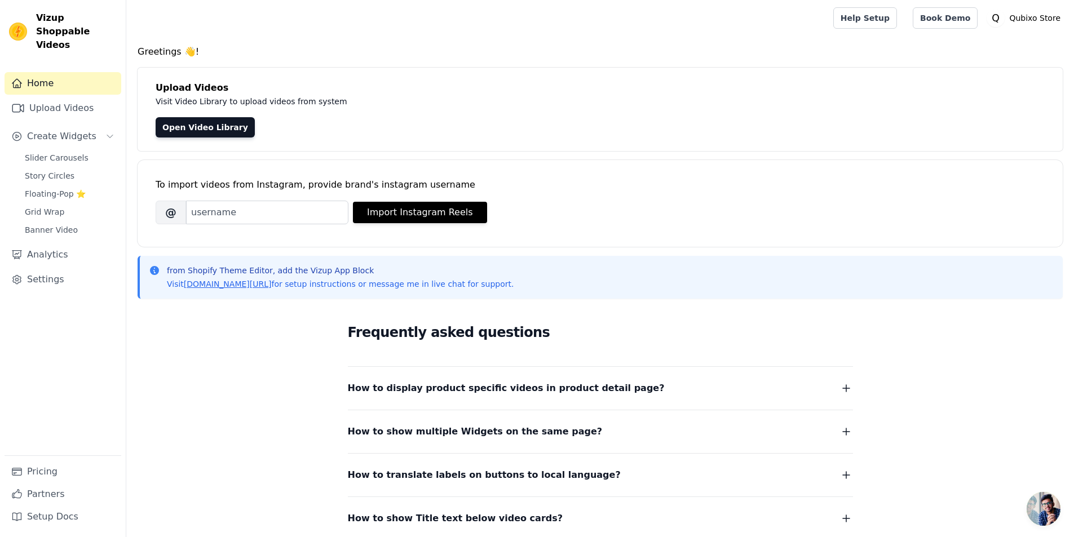
click at [769, 386] on button "How to display product specific videos in product detail page?" at bounding box center [600, 389] width 505 height 16
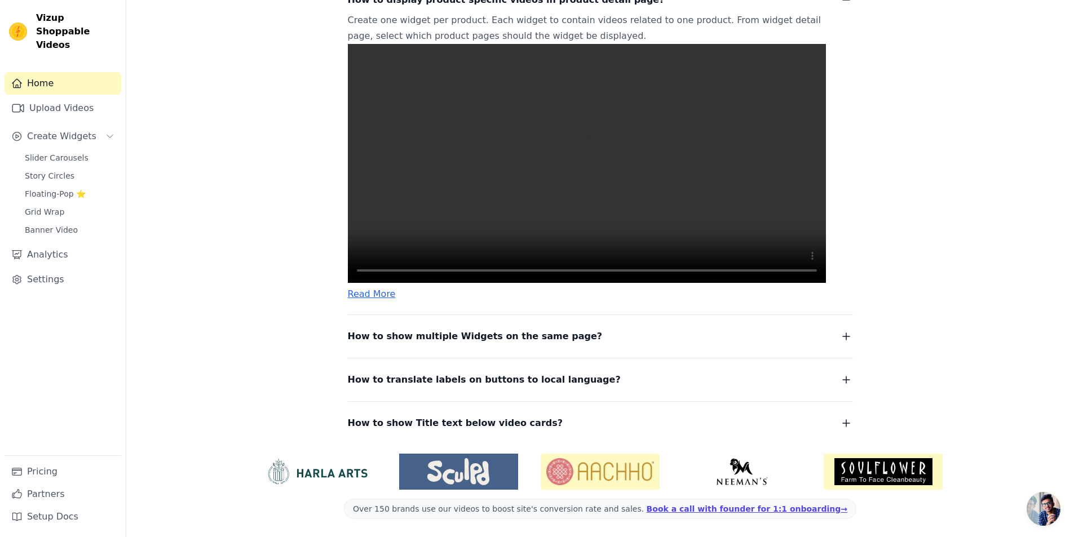
scroll to position [414, 0]
click at [767, 338] on button "How to show multiple Widgets on the same page?" at bounding box center [600, 337] width 505 height 16
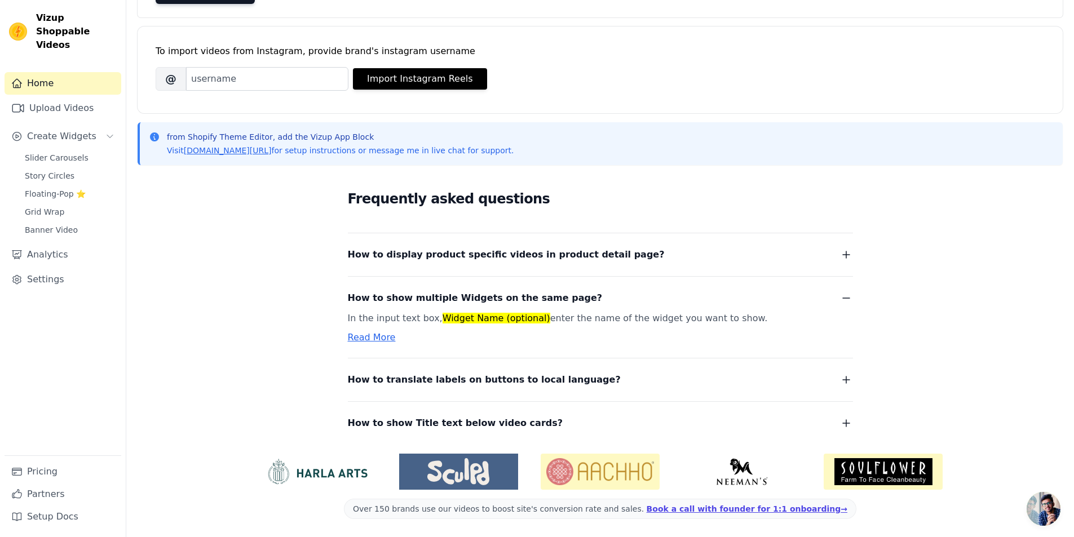
click at [801, 271] on dl "How to display product specific videos in product detail page? Create one widge…" at bounding box center [600, 332] width 505 height 198
click at [838, 297] on button "How to show multiple Widgets on the same page?" at bounding box center [600, 298] width 505 height 16
click at [838, 263] on button "How to display product specific videos in product detail page?" at bounding box center [600, 255] width 505 height 16
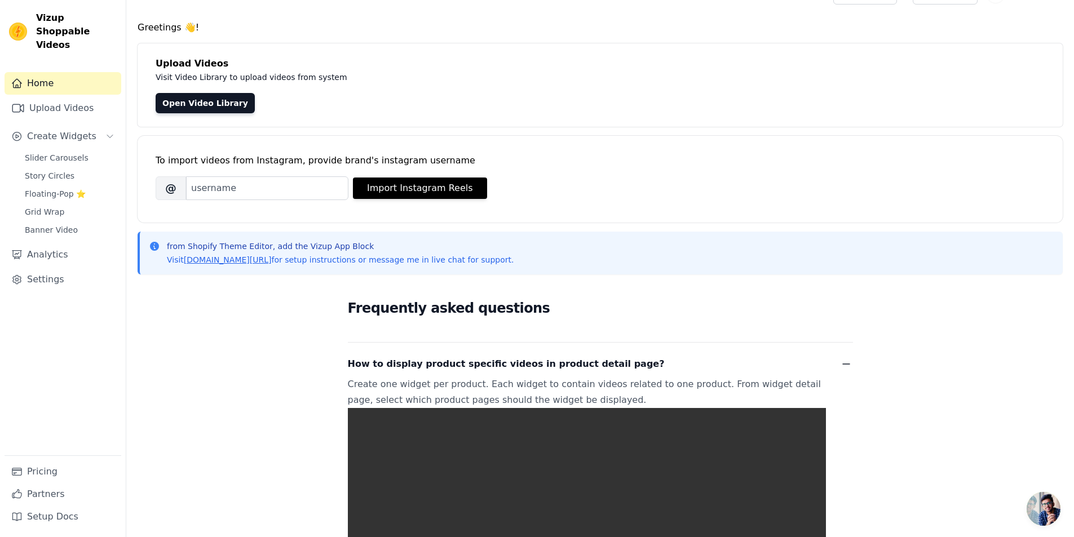
scroll to position [0, 0]
